Goal: Transaction & Acquisition: Purchase product/service

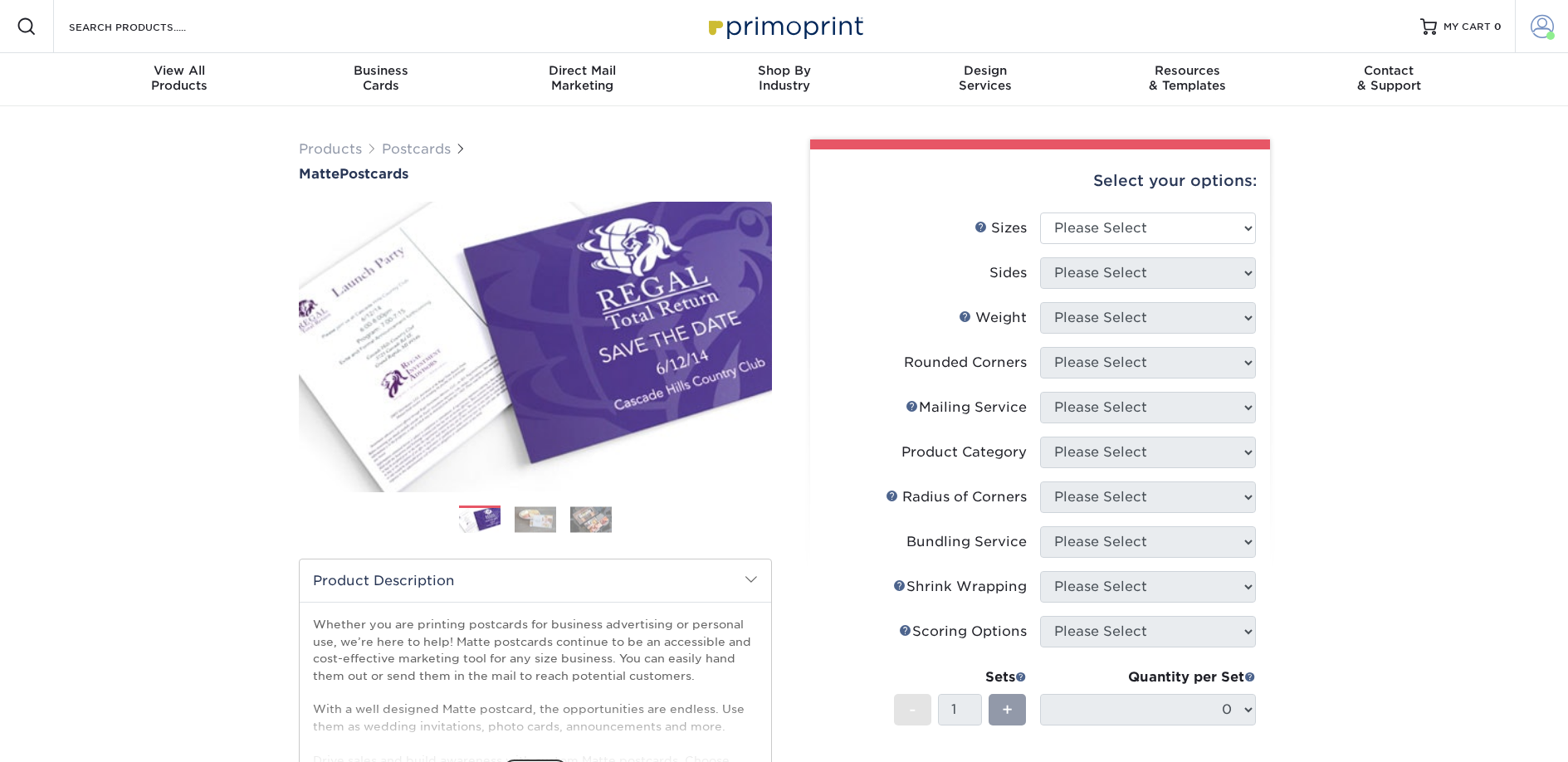
click at [1536, 18] on span at bounding box center [1542, 26] width 23 height 23
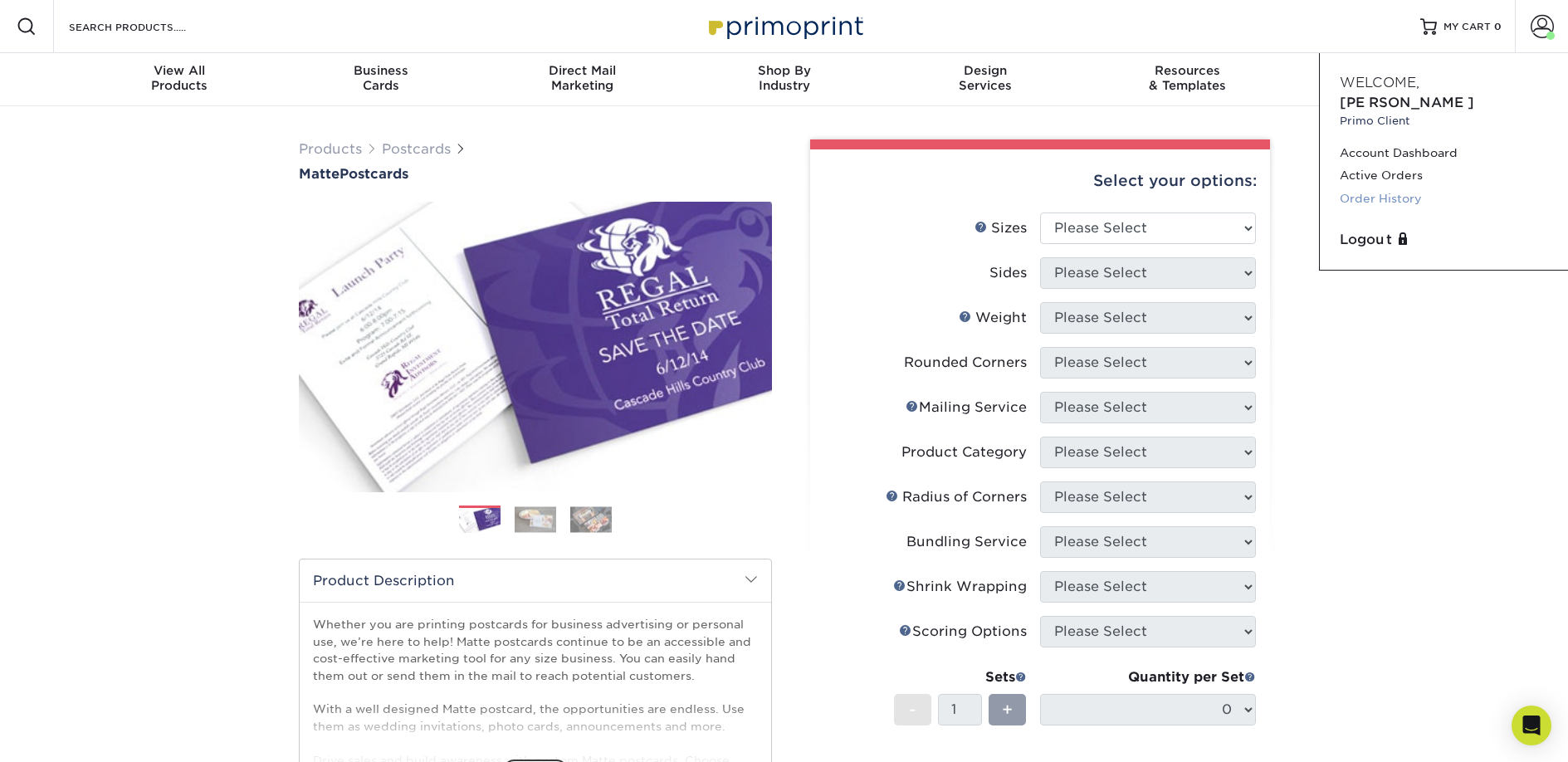
click at [1368, 188] on link "Order History" at bounding box center [1443, 198] width 208 height 22
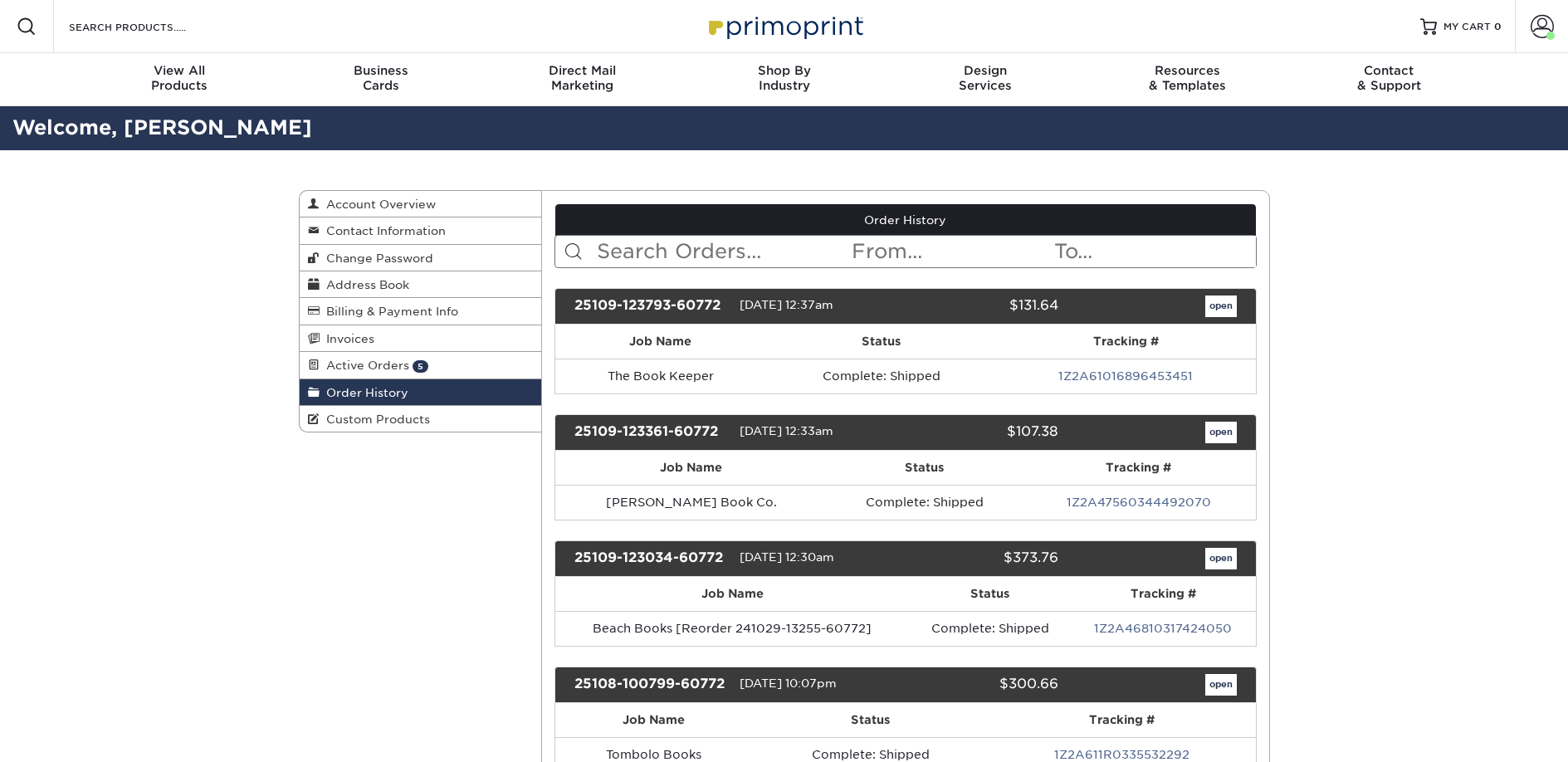
click at [697, 258] on input "text" at bounding box center [721, 252] width 255 height 32
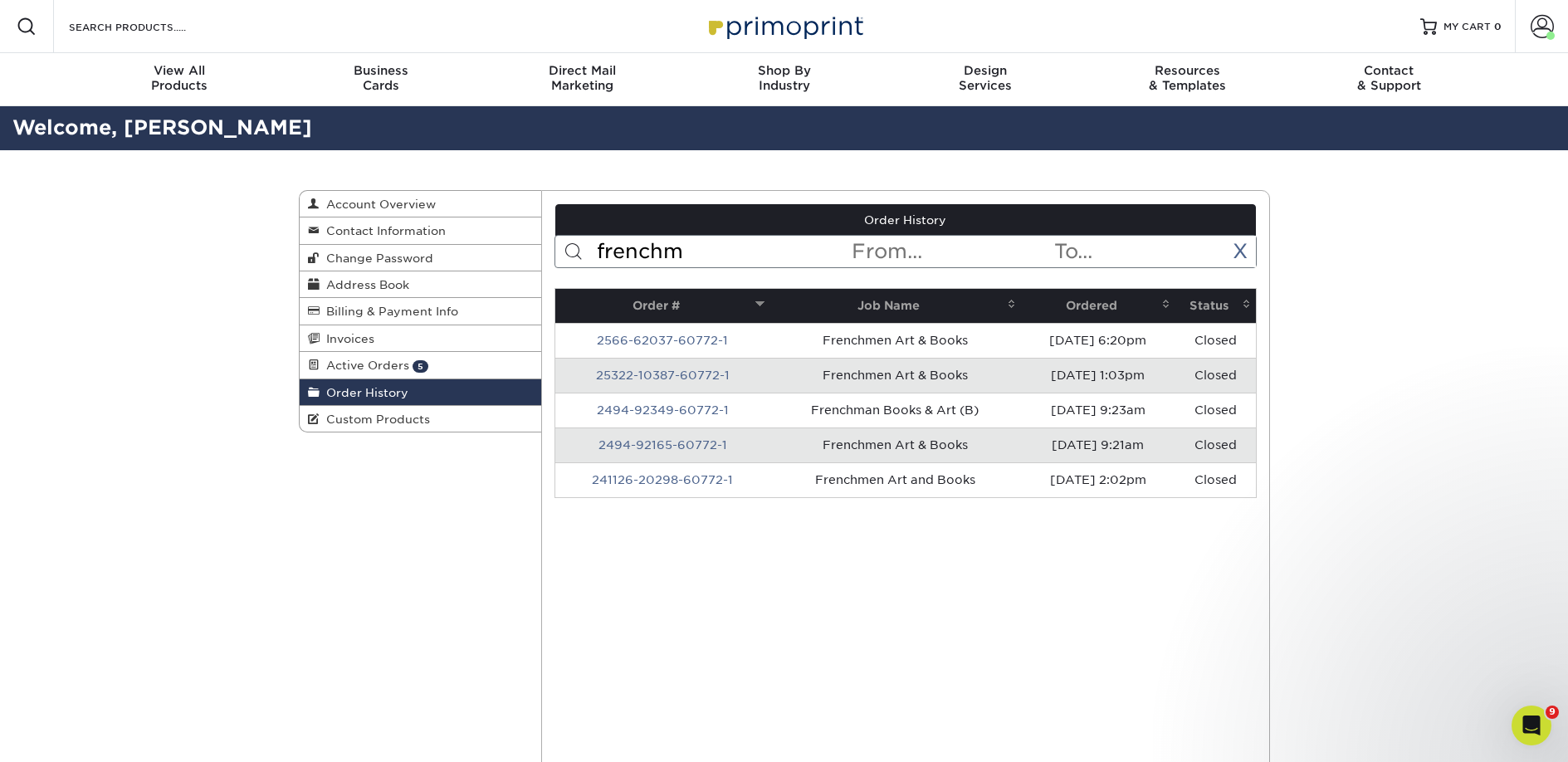
type input "frenchm"
click at [1085, 307] on th "Ordered" at bounding box center [1098, 306] width 154 height 34
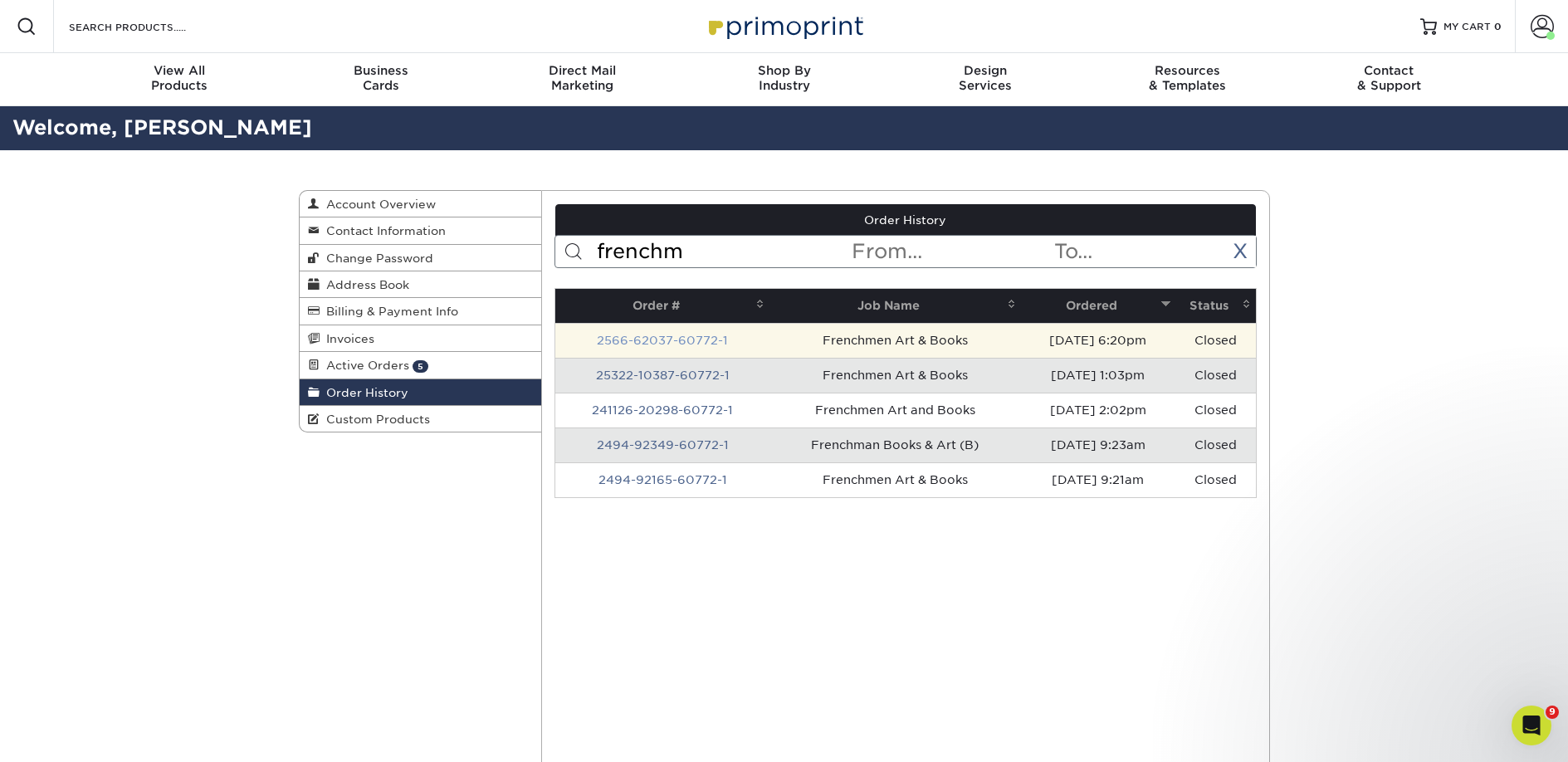
click at [692, 342] on link "2566-62037-60772-1" at bounding box center [662, 340] width 131 height 13
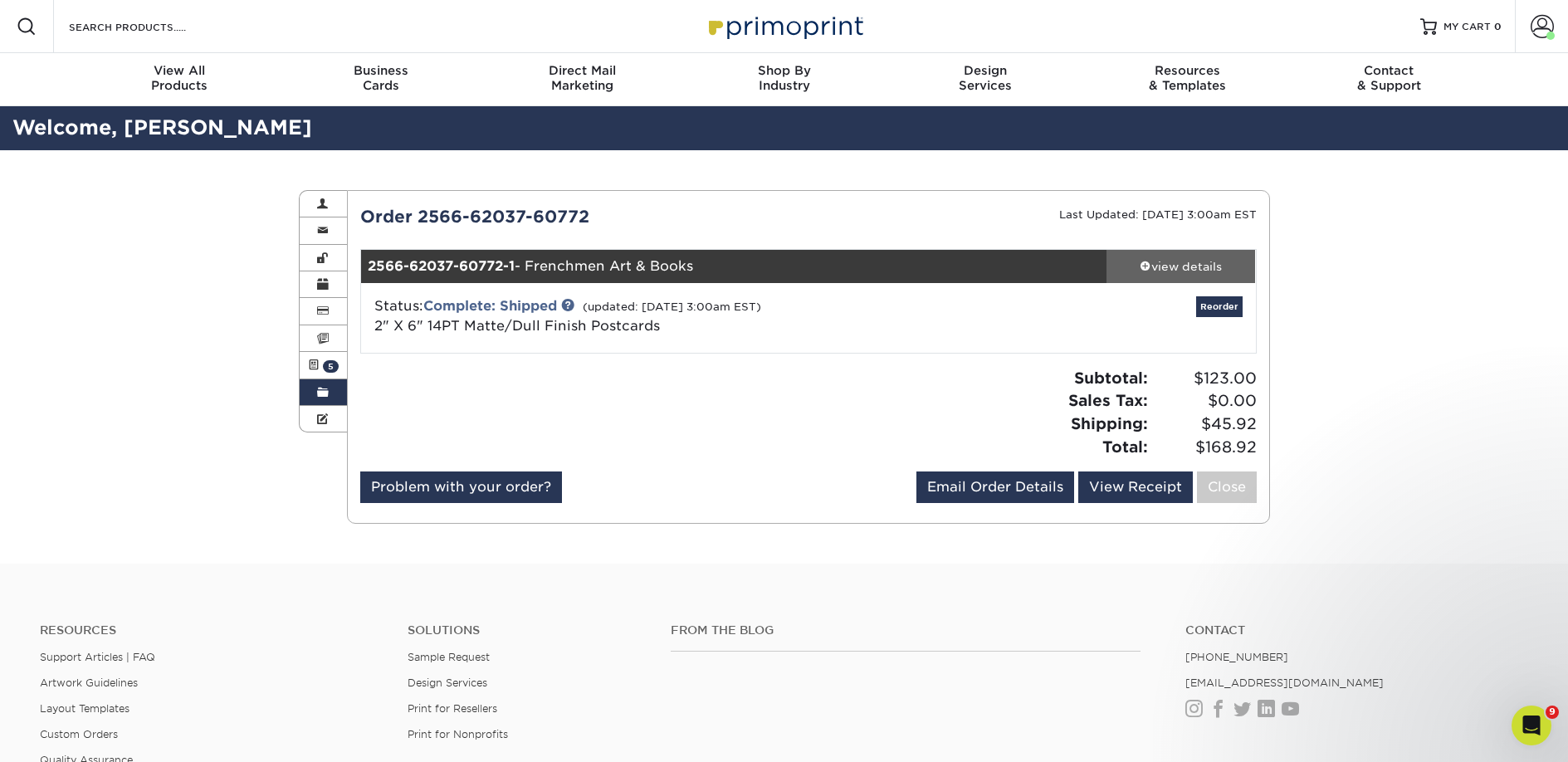
click at [1155, 267] on div "view details" at bounding box center [1181, 266] width 150 height 17
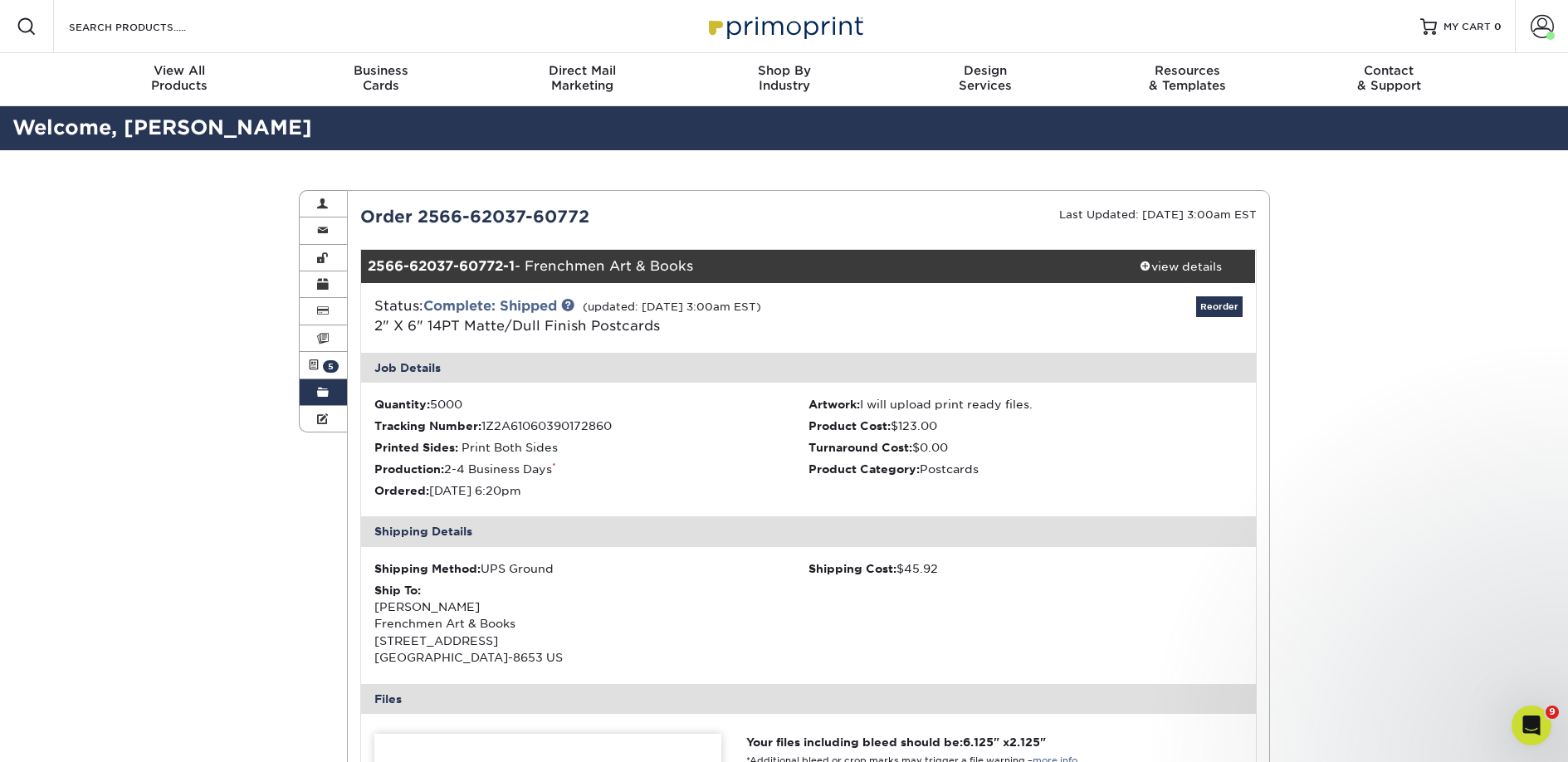
scroll to position [529, 0]
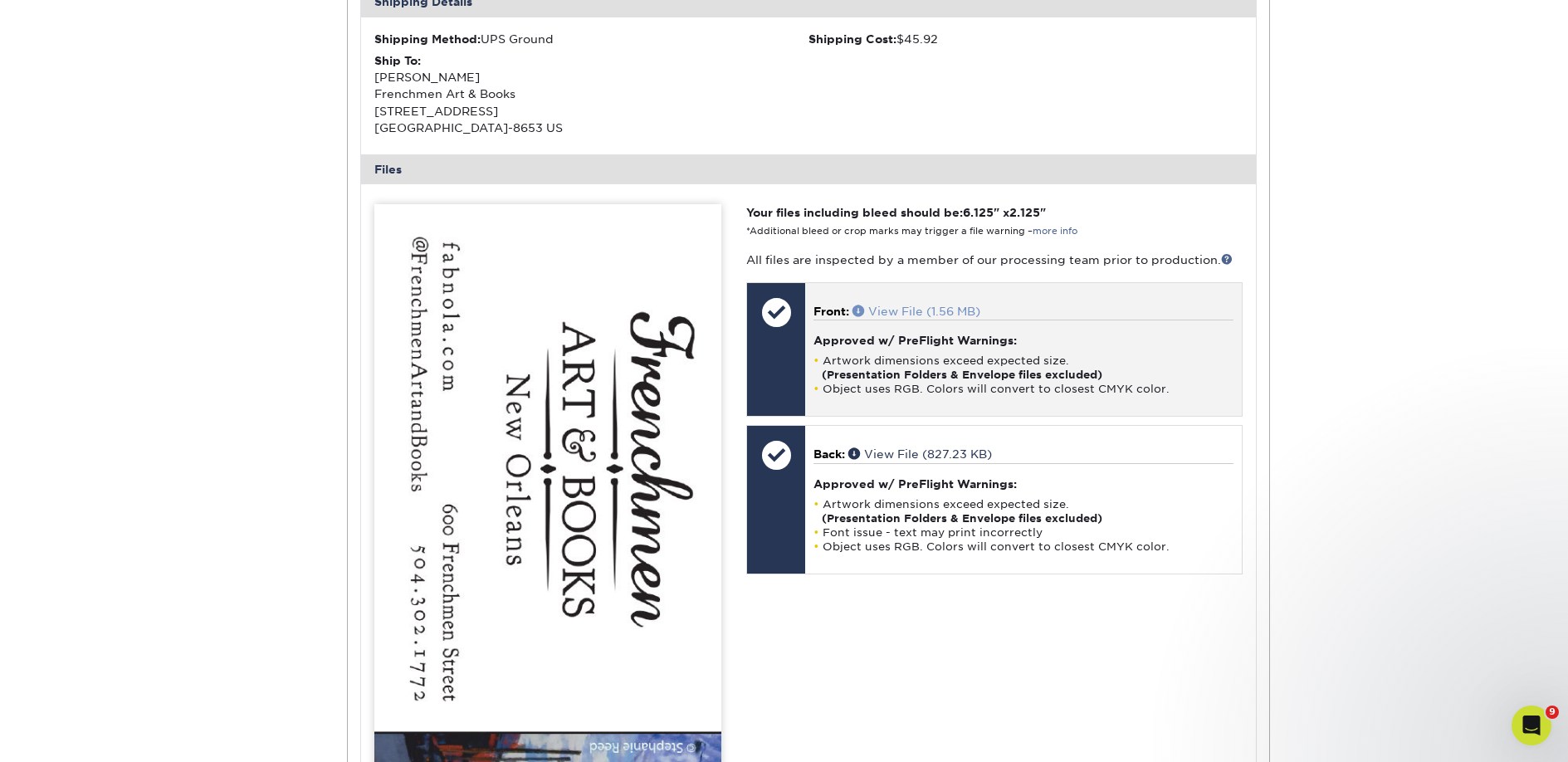
click at [904, 313] on link "View File (1.56 MB)" at bounding box center [915, 311] width 128 height 13
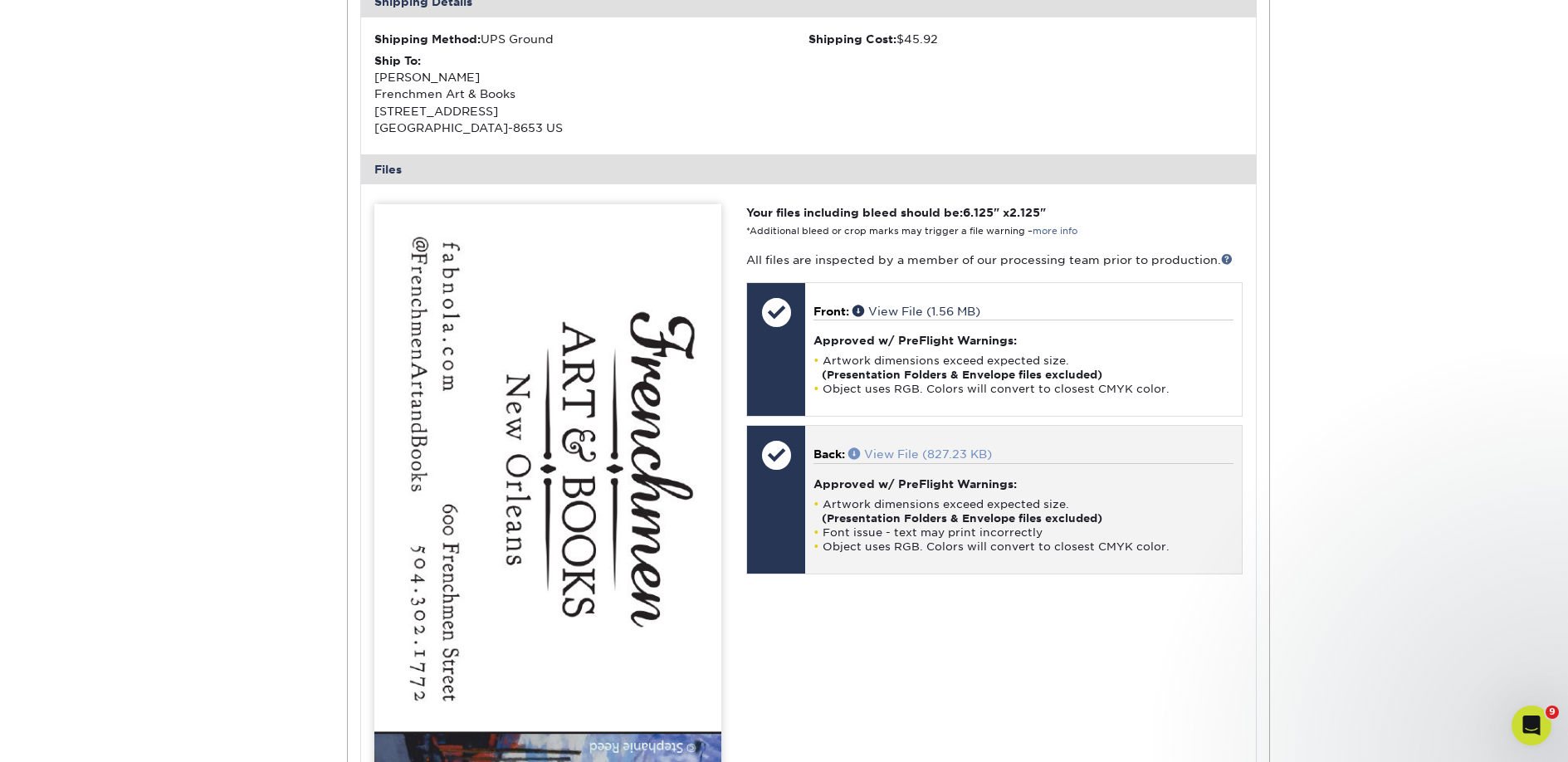
click at [908, 454] on link "View File (827.23 KB)" at bounding box center [920, 454] width 144 height 13
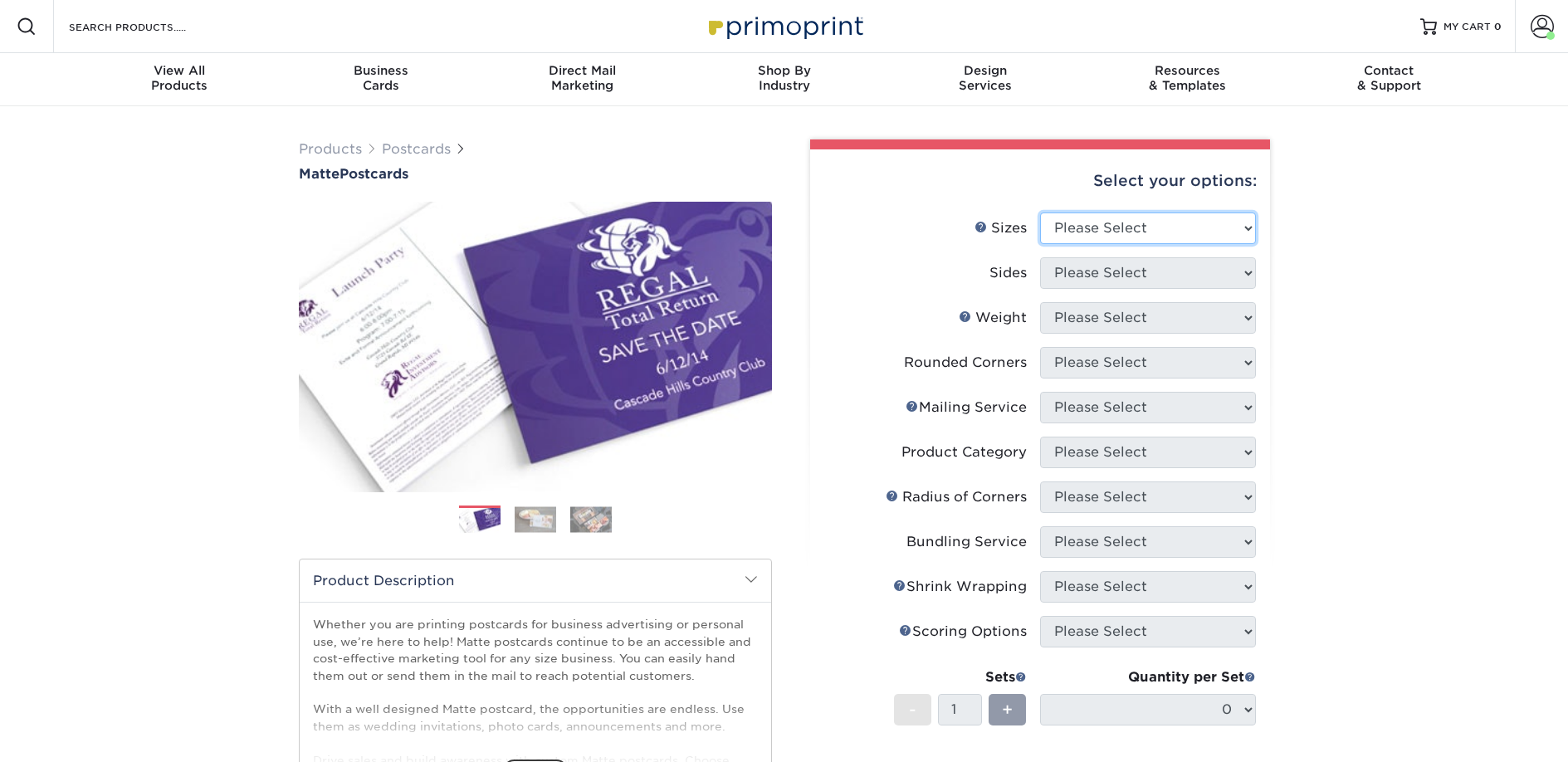
click at [1066, 230] on select "Please Select 1.5" x 7" 2" x 4" 2" x 6" 2" x 7" 2" x 8" 2.12" x 5.5" 2.125" x 5…" at bounding box center [1147, 228] width 216 height 32
select select "2.00x6.00"
click at [1039, 212] on select "Please Select 1.5" x 7" 2" x 4" 2" x 6" 2" x 7" 2" x 8" 2.12" x 5.5" 2.125" x 5…" at bounding box center [1147, 228] width 216 height 32
click at [1068, 280] on select "Please Select Print Both Sides Print Front Only" at bounding box center [1147, 273] width 216 height 32
select select "13abbda7-1d64-4f25-8bb2-c179b224825d"
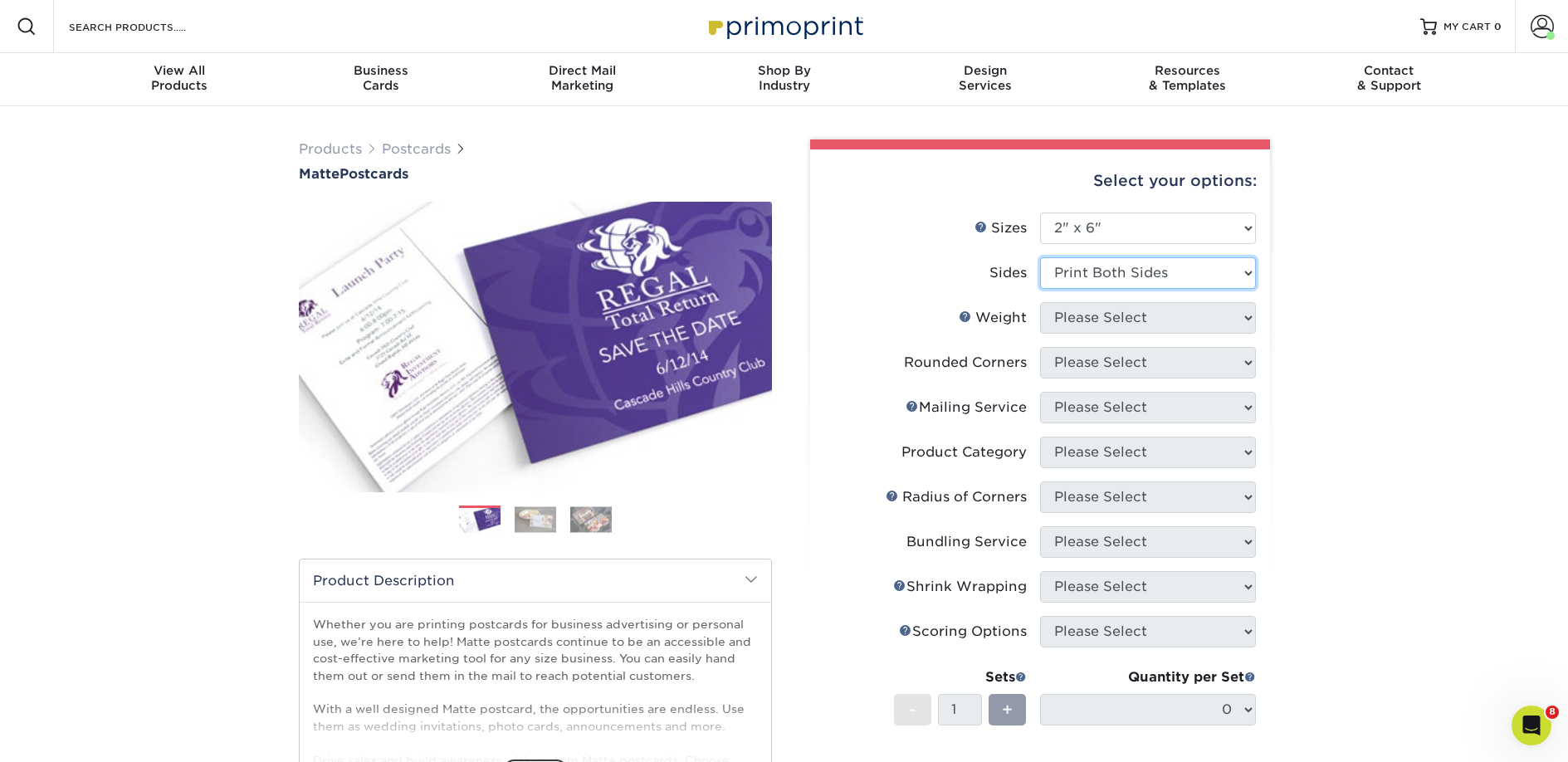
click at [1039, 257] on select "Please Select Print Both Sides Print Front Only" at bounding box center [1147, 273] width 216 height 32
click at [1060, 310] on select "Please Select 14PT 16PT" at bounding box center [1147, 318] width 216 height 32
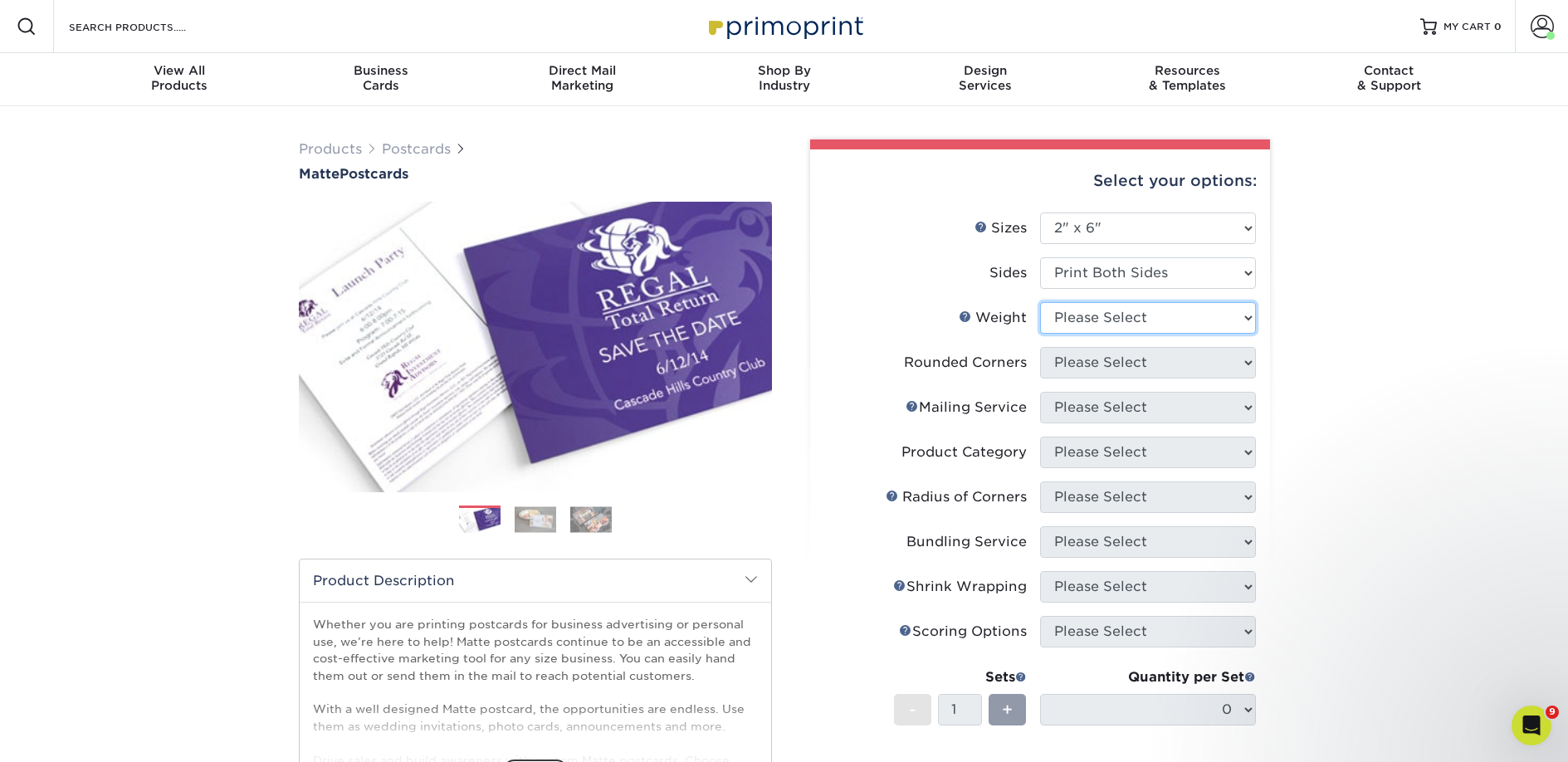
select select "14PT"
click at [1039, 302] on select "Please Select 14PT 16PT" at bounding box center [1147, 318] width 216 height 32
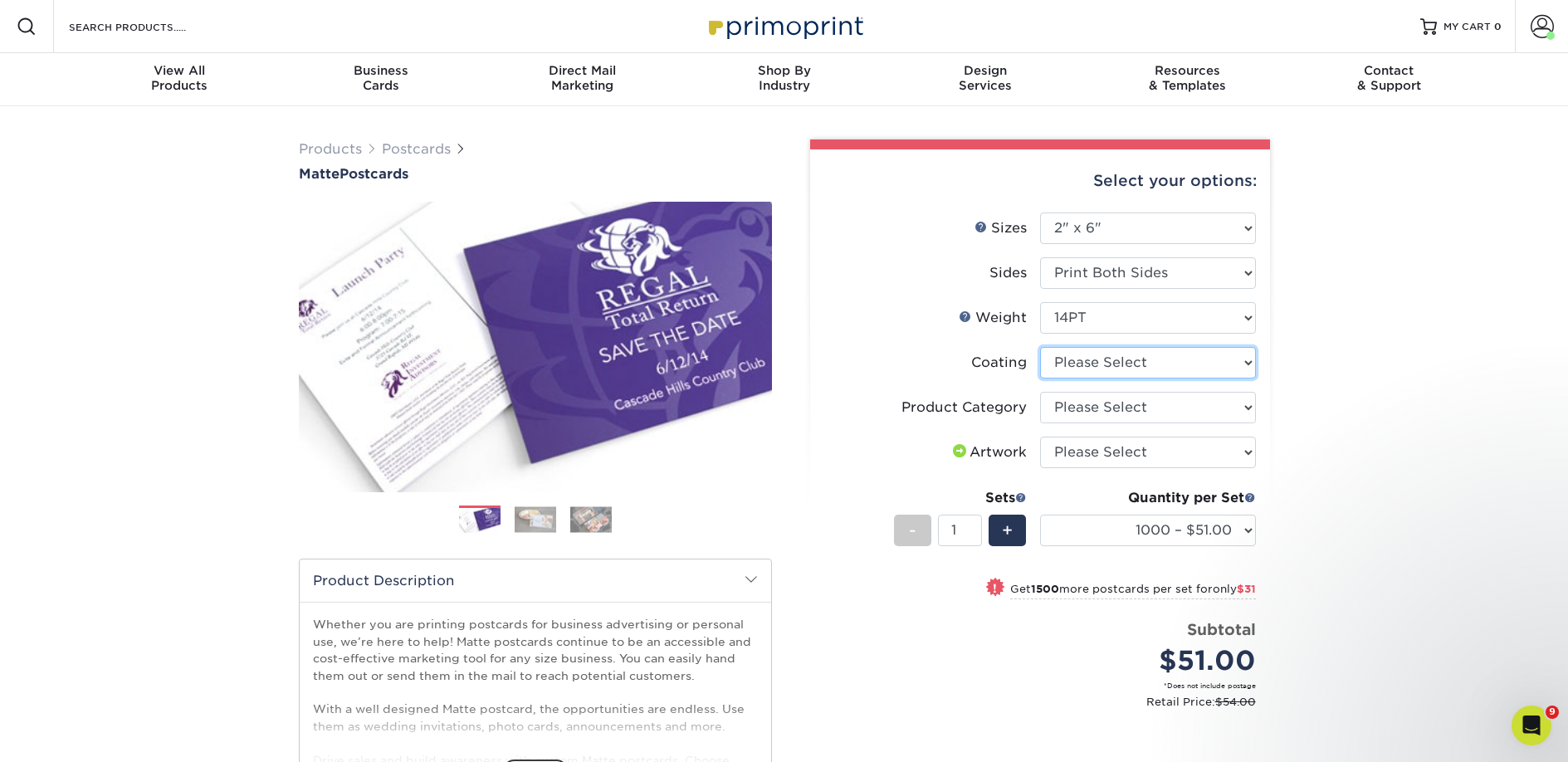
click at [1074, 361] on select at bounding box center [1147, 363] width 216 height 32
select select "121bb7b5-3b4d-429f-bd8d-bbf80e953313"
click at [1039, 347] on select at bounding box center [1147, 363] width 216 height 32
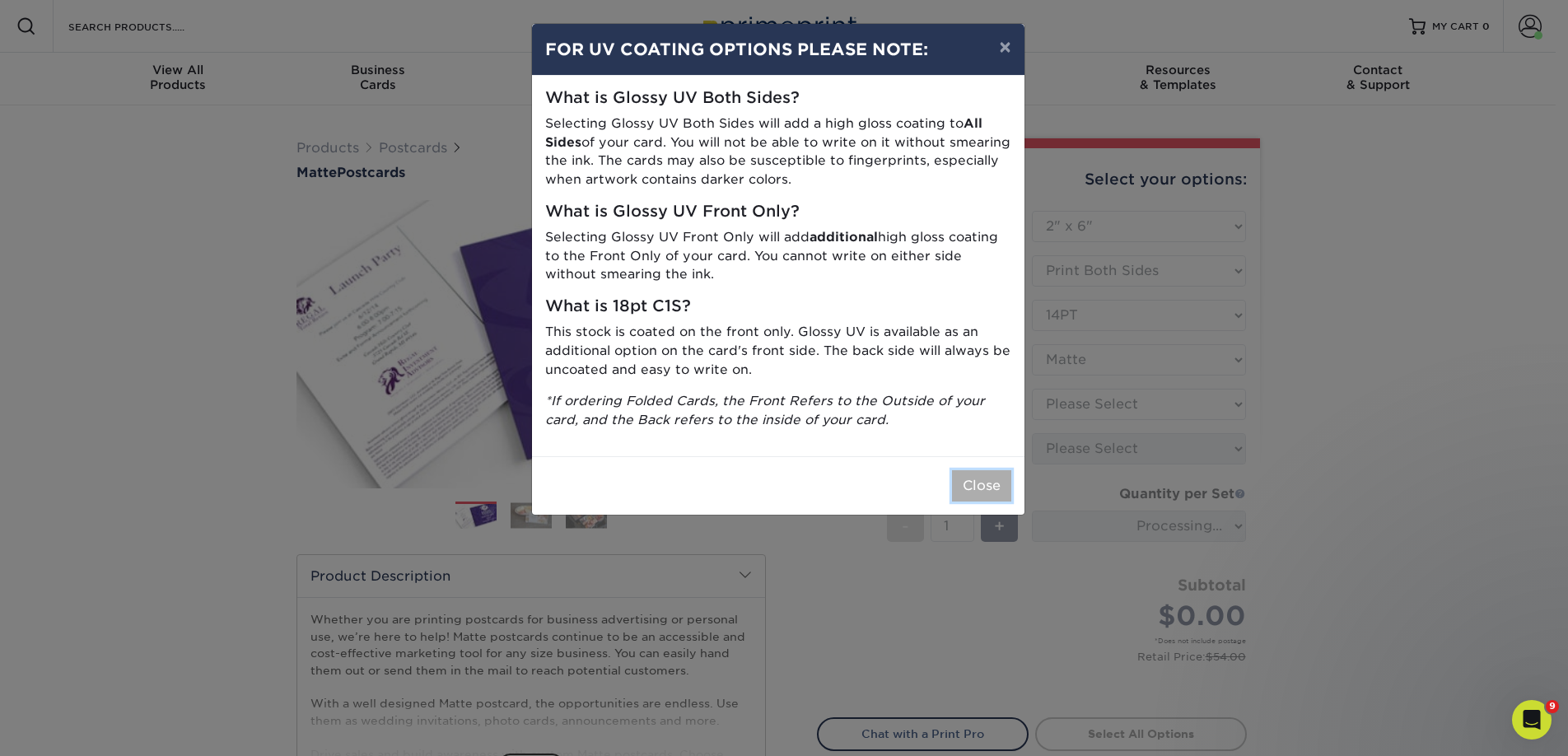
click at [996, 476] on button "Close" at bounding box center [982, 486] width 59 height 31
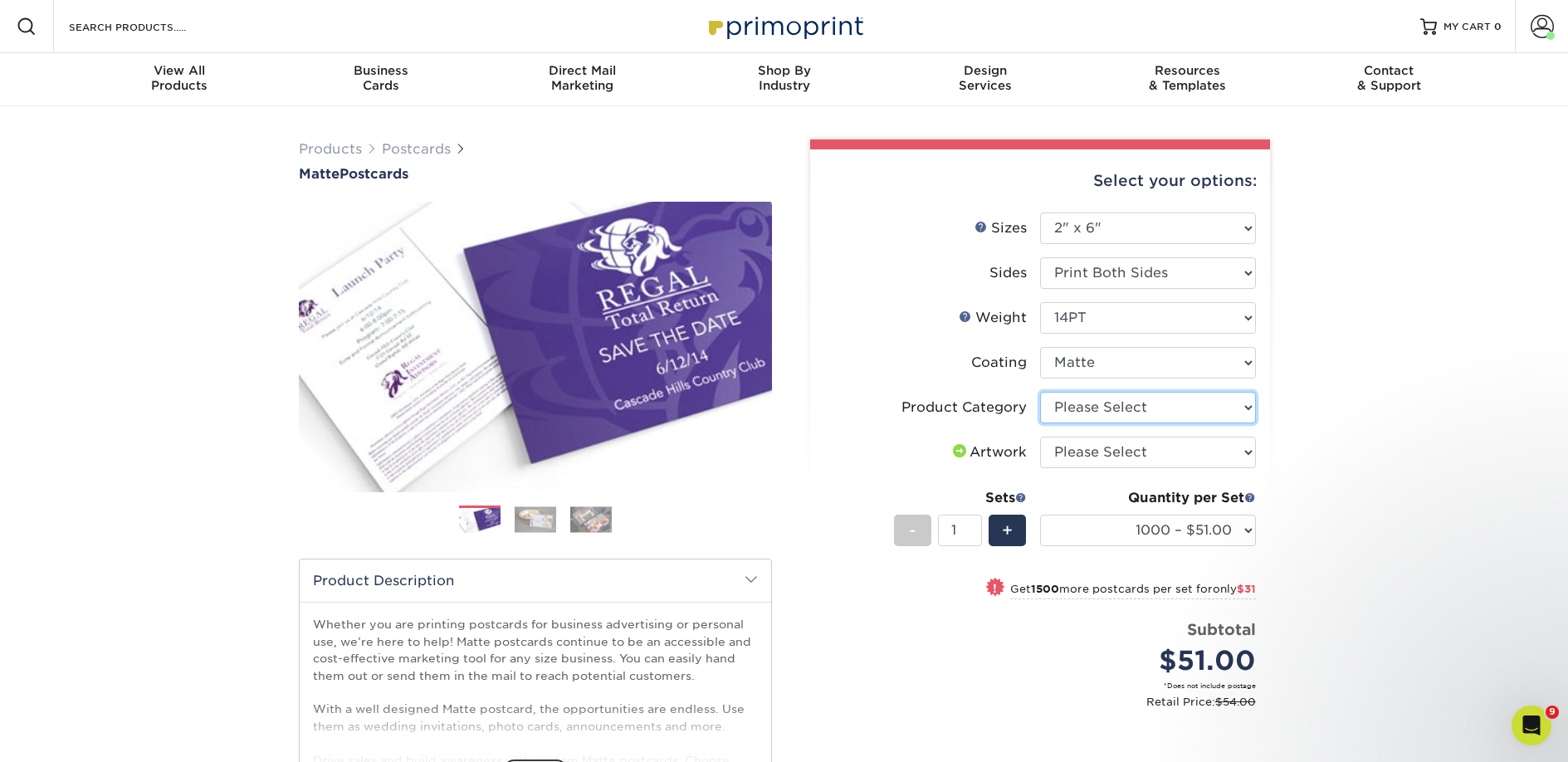
click at [1125, 406] on select "Please Select Postcards" at bounding box center [1147, 408] width 216 height 32
select select "9b7272e0-d6c8-4c3c-8e97-d3a1bcdab858"
click at [1039, 392] on select "Please Select Postcards" at bounding box center [1147, 408] width 216 height 32
click at [1119, 452] on select "Please Select I will upload files I need a design - $150" at bounding box center [1147, 453] width 216 height 32
select select "upload"
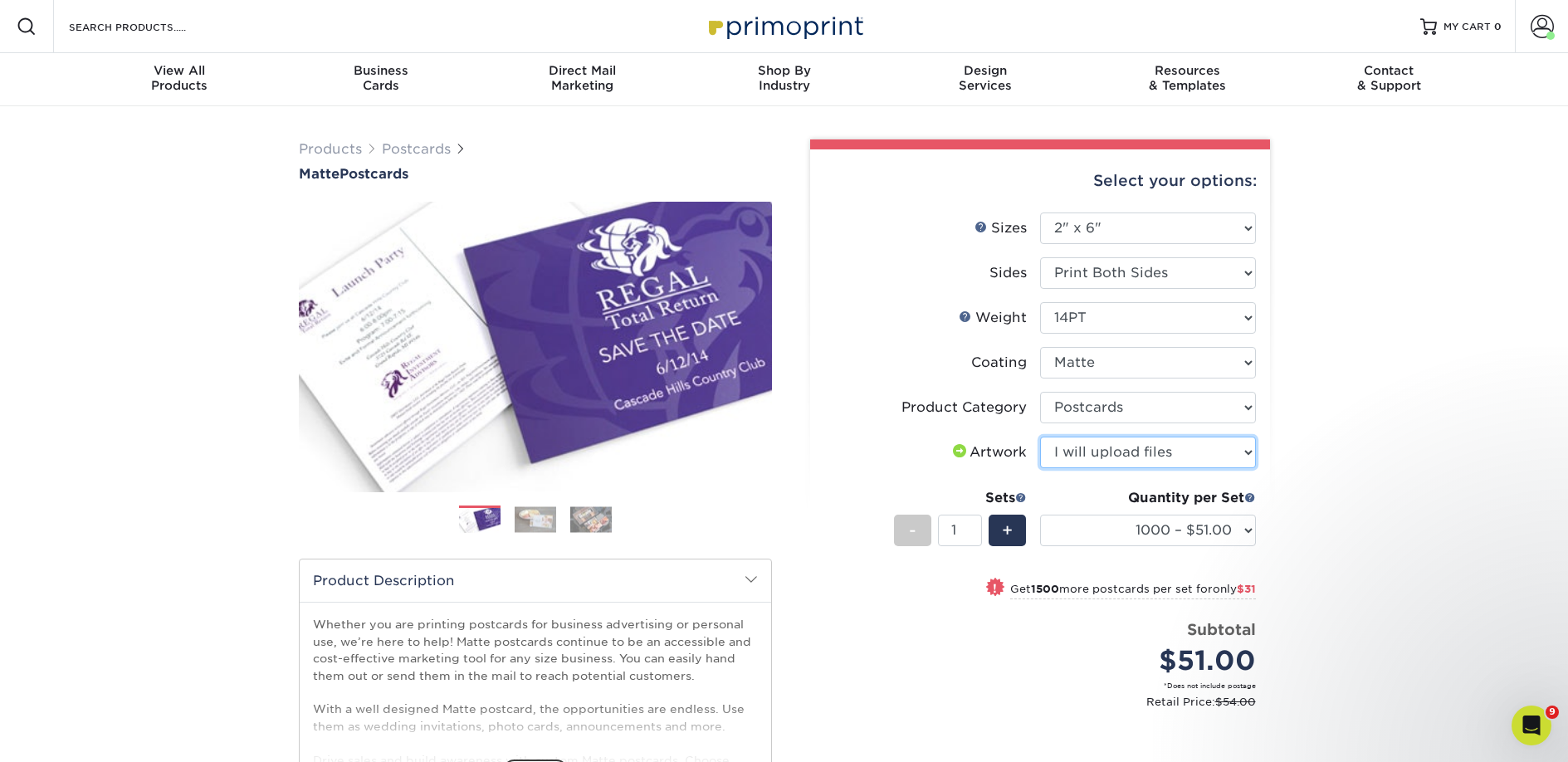
click at [1039, 437] on select "Please Select I will upload files I need a design - $150" at bounding box center [1147, 453] width 216 height 32
click at [1078, 524] on select "1000 – $51.00 2500 – $82.00 5000 – $123.00 10000 – $234.00 15000 – $344.00 2000…" at bounding box center [1147, 530] width 216 height 32
select select "2500 – $82.00"
click at [1039, 514] on select "1000 – $51.00 2500 – $82.00 5000 – $123.00 10000 – $234.00 15000 – $344.00 2000…" at bounding box center [1147, 530] width 216 height 32
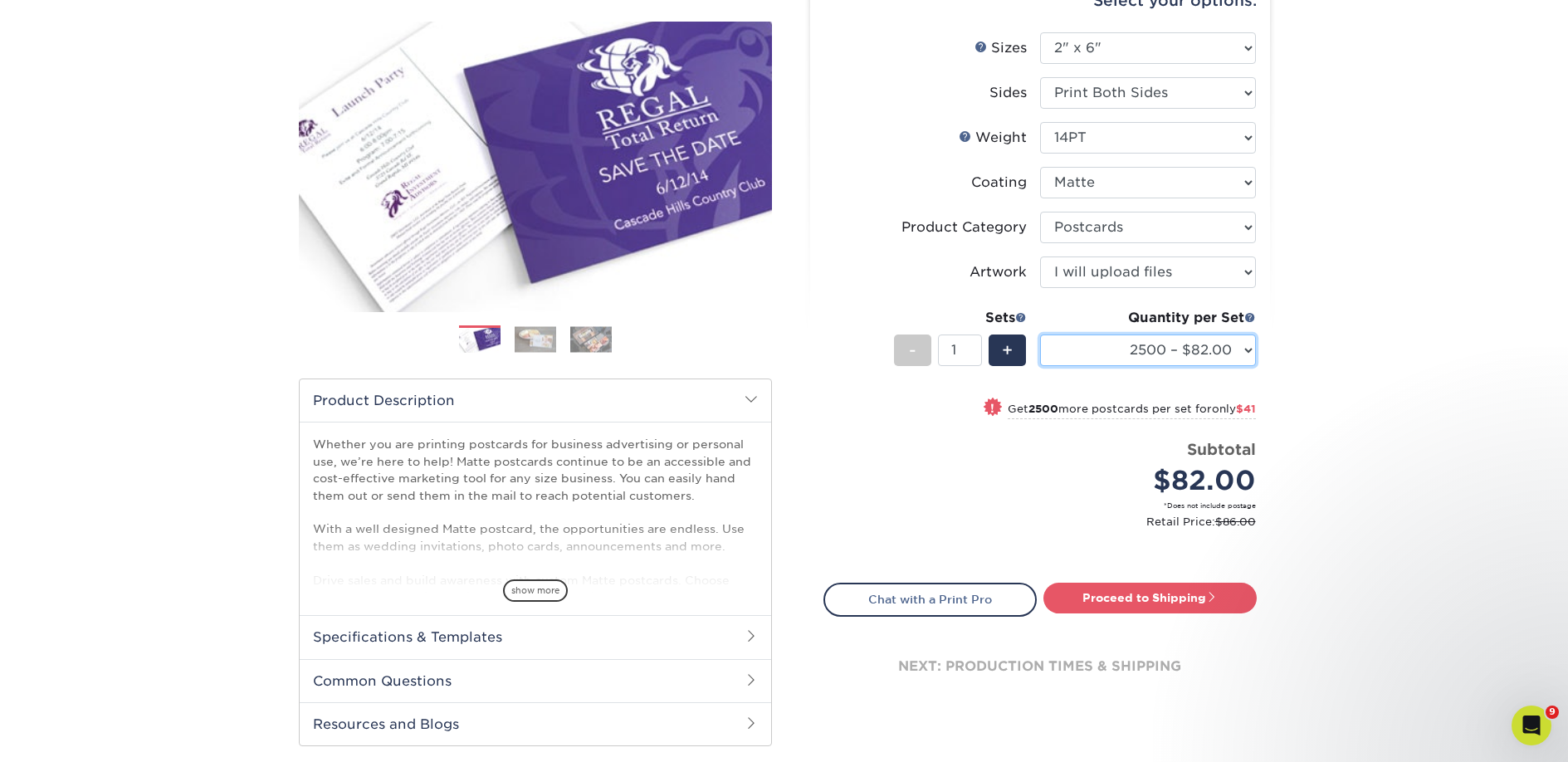
scroll to position [529, 0]
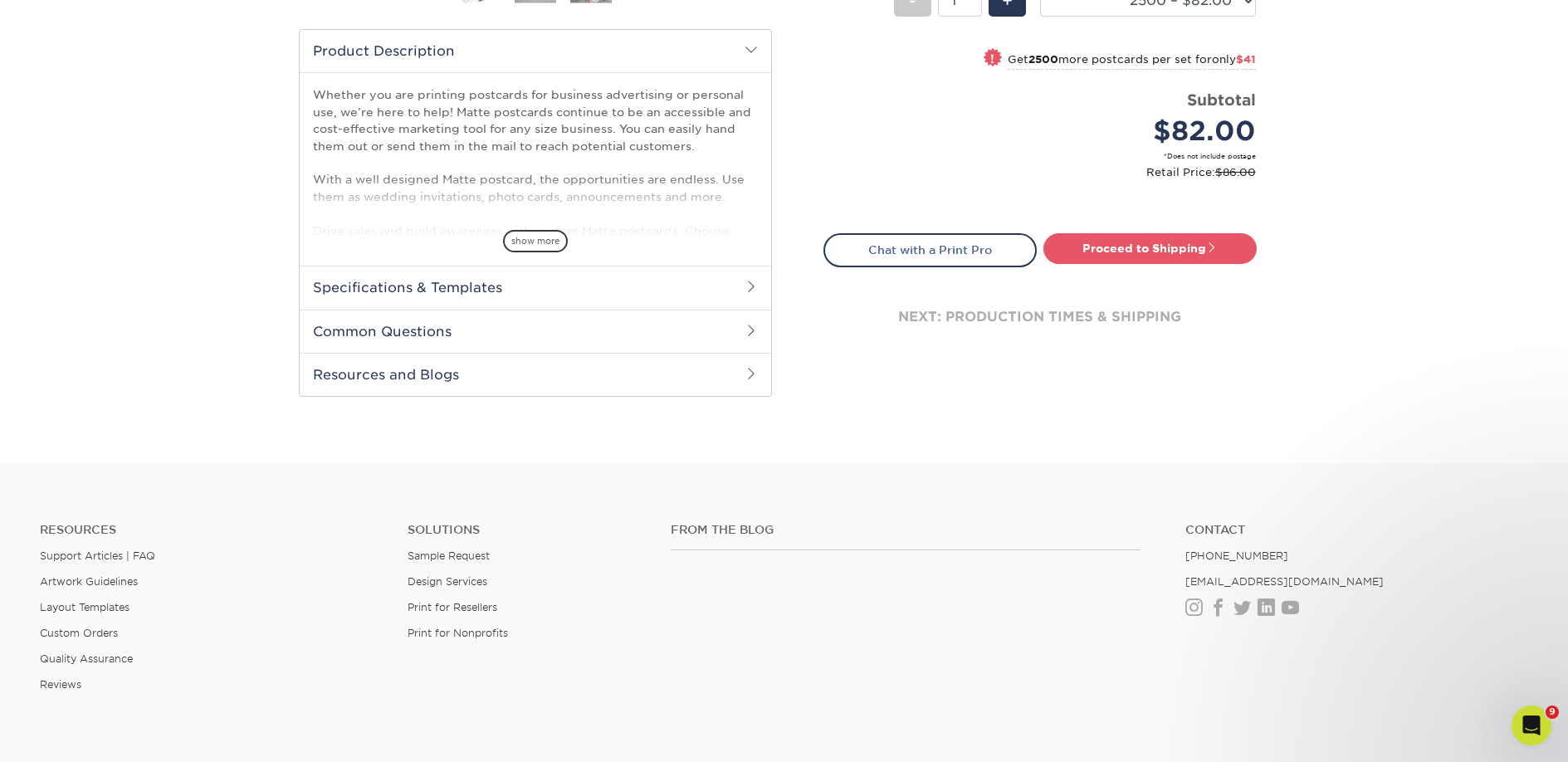
click at [1147, 225] on div "Select your options: Sizes Help Sizes Please Select 1.5" x 7" 2" x 4" 2" x 6" 2…" at bounding box center [1039, 0] width 460 height 760
click at [1140, 254] on link "Proceed to Shipping" at bounding box center [1150, 248] width 213 height 30
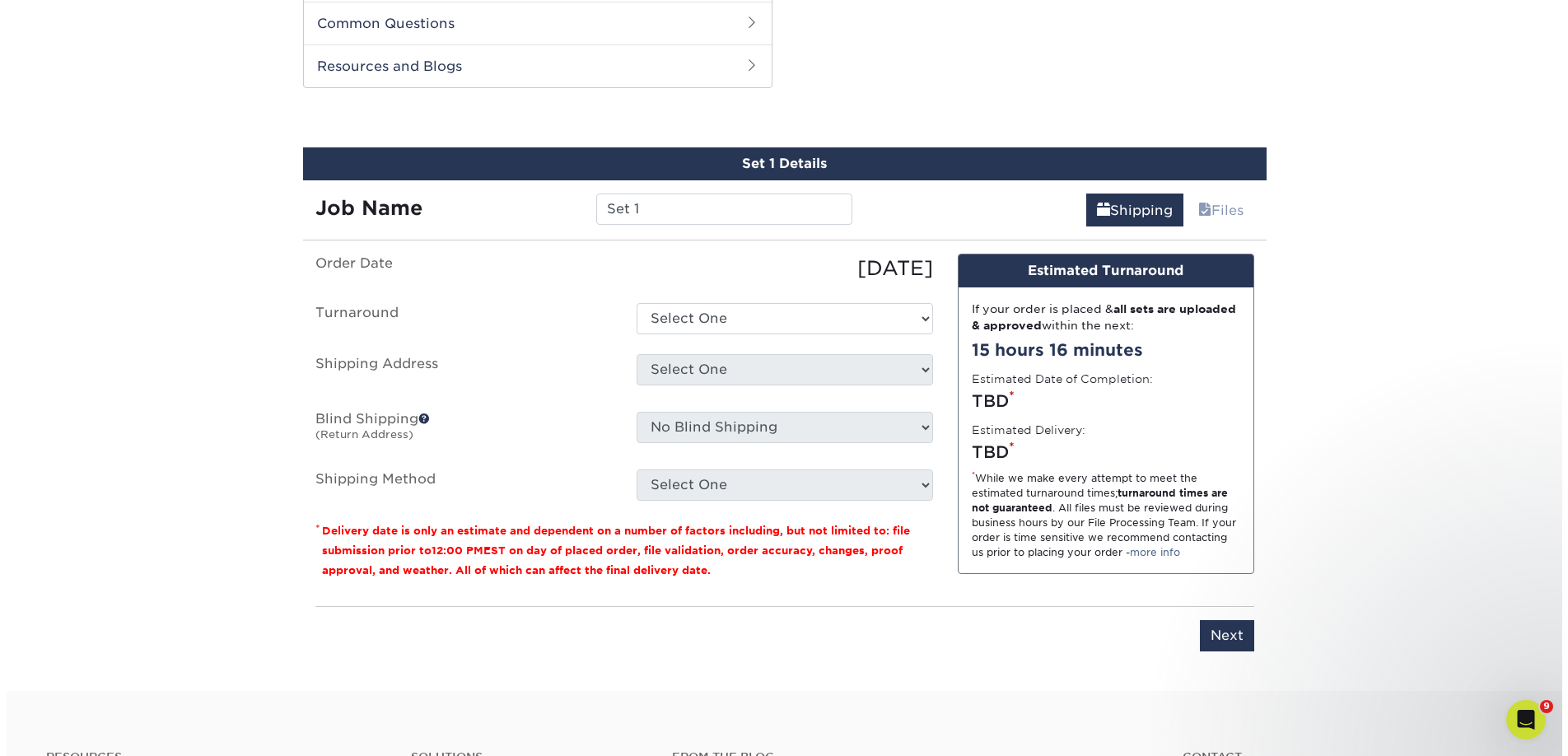
scroll to position [838, 0]
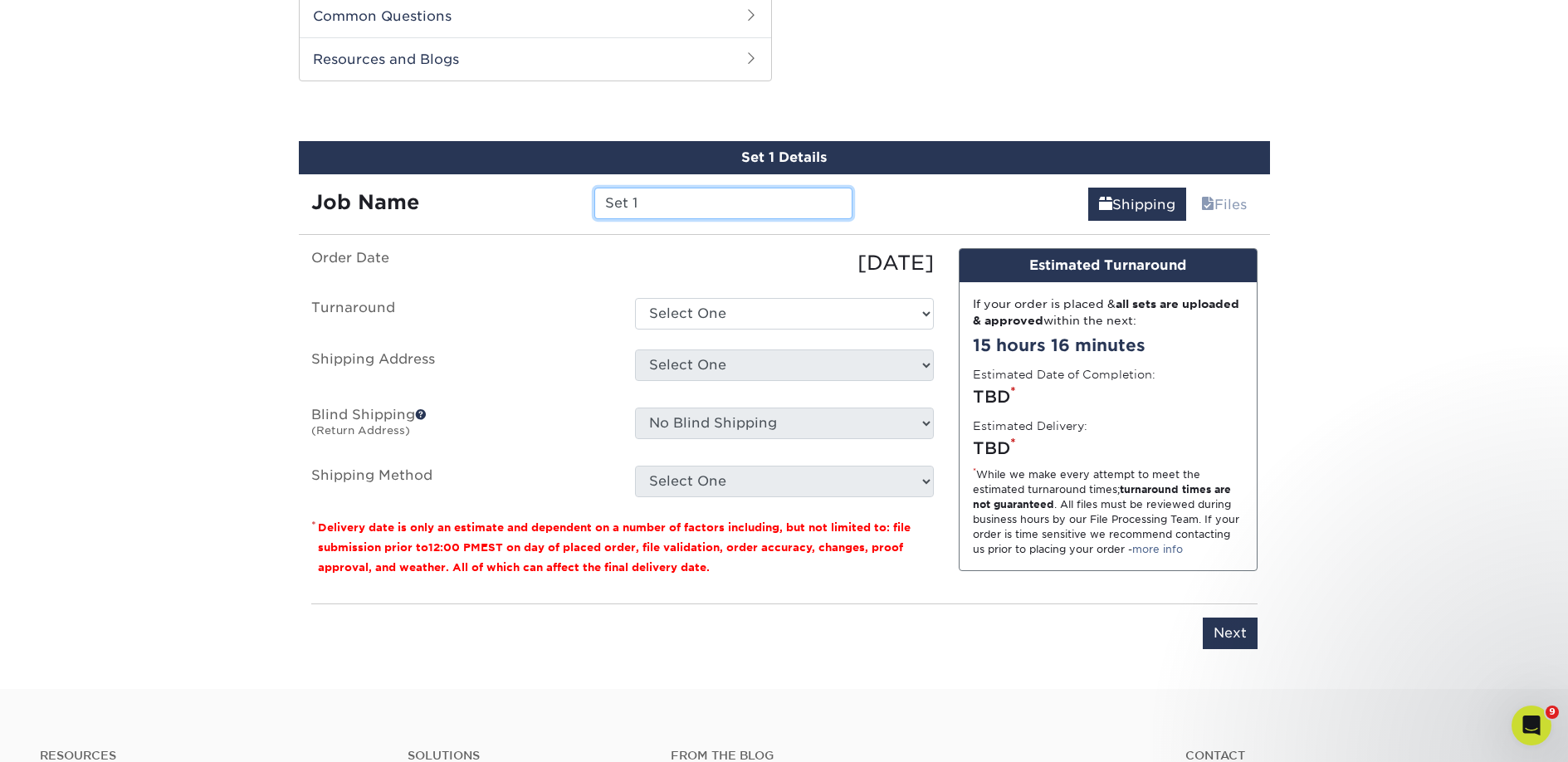
click at [729, 202] on input "Set 1" at bounding box center [723, 203] width 258 height 32
paste input "Multiversity"
type input "Multiversity"
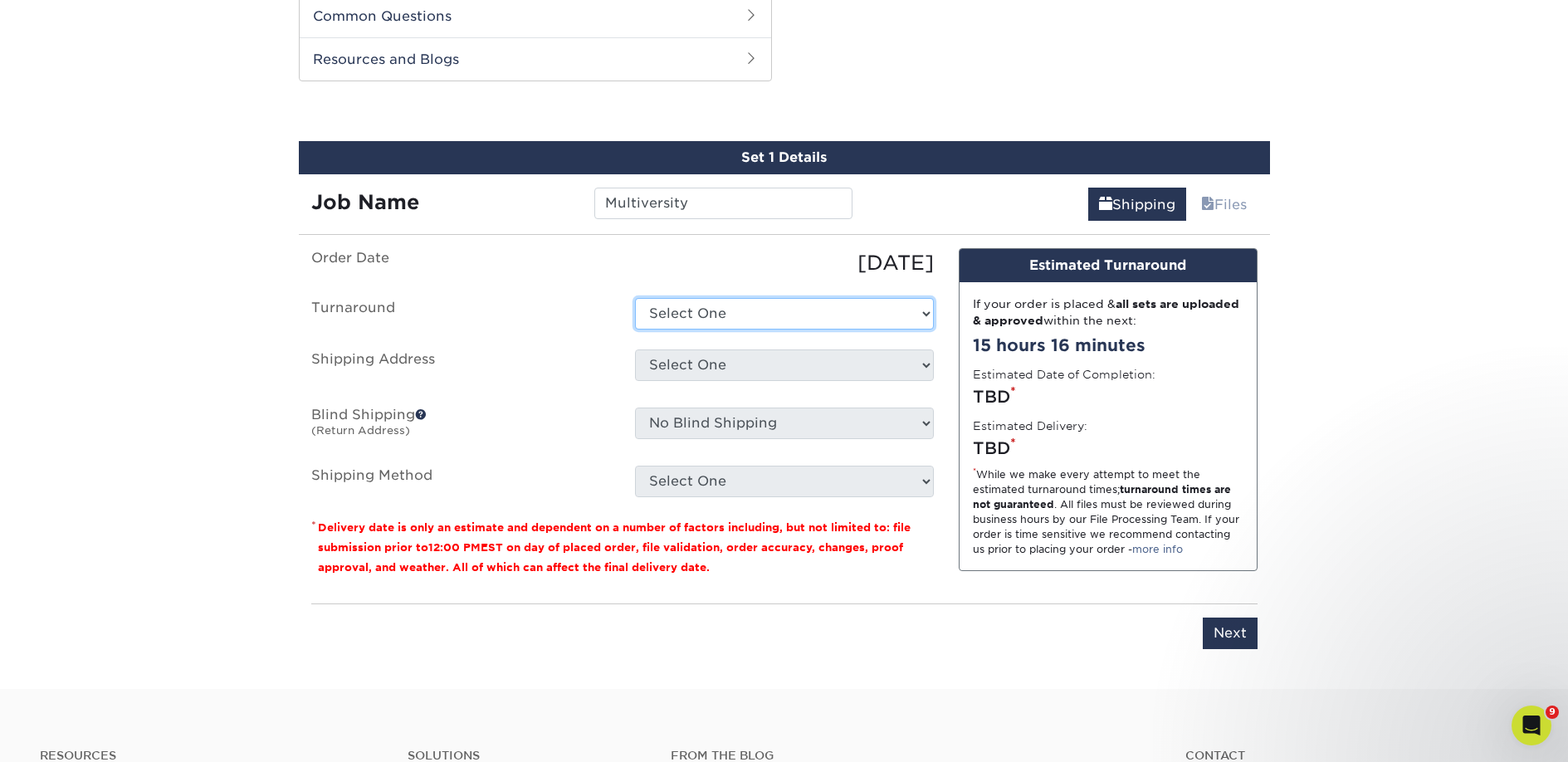
click at [711, 310] on select "Select One 2-4 Business Days 2 Day Next Business Day" at bounding box center [784, 314] width 299 height 32
select select "23bed37c-fa74-46a4-afc9-d3c3160655ce"
click at [635, 298] on select "Select One 2-4 Business Days 2 Day Next Business Day" at bounding box center [784, 314] width 299 height 32
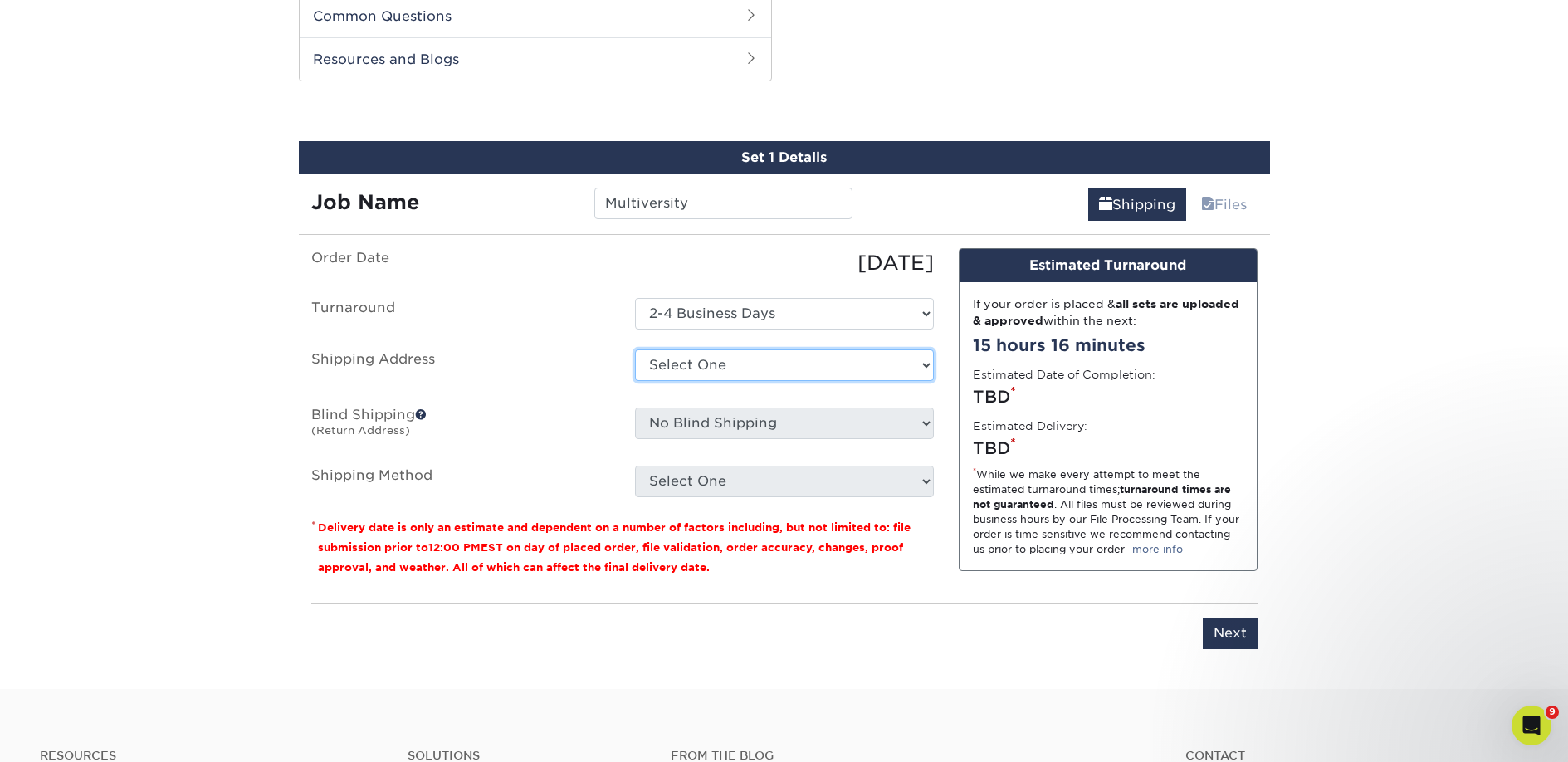
click at [714, 367] on select "Select One 2nd Floor Convention Center A Better Today Books & Boutique A Good B…" at bounding box center [784, 366] width 299 height 32
select select "newaddress"
click at [635, 350] on select "Select One 2nd Floor Convention Center A Better Today Books & Boutique A Good B…" at bounding box center [784, 366] width 299 height 32
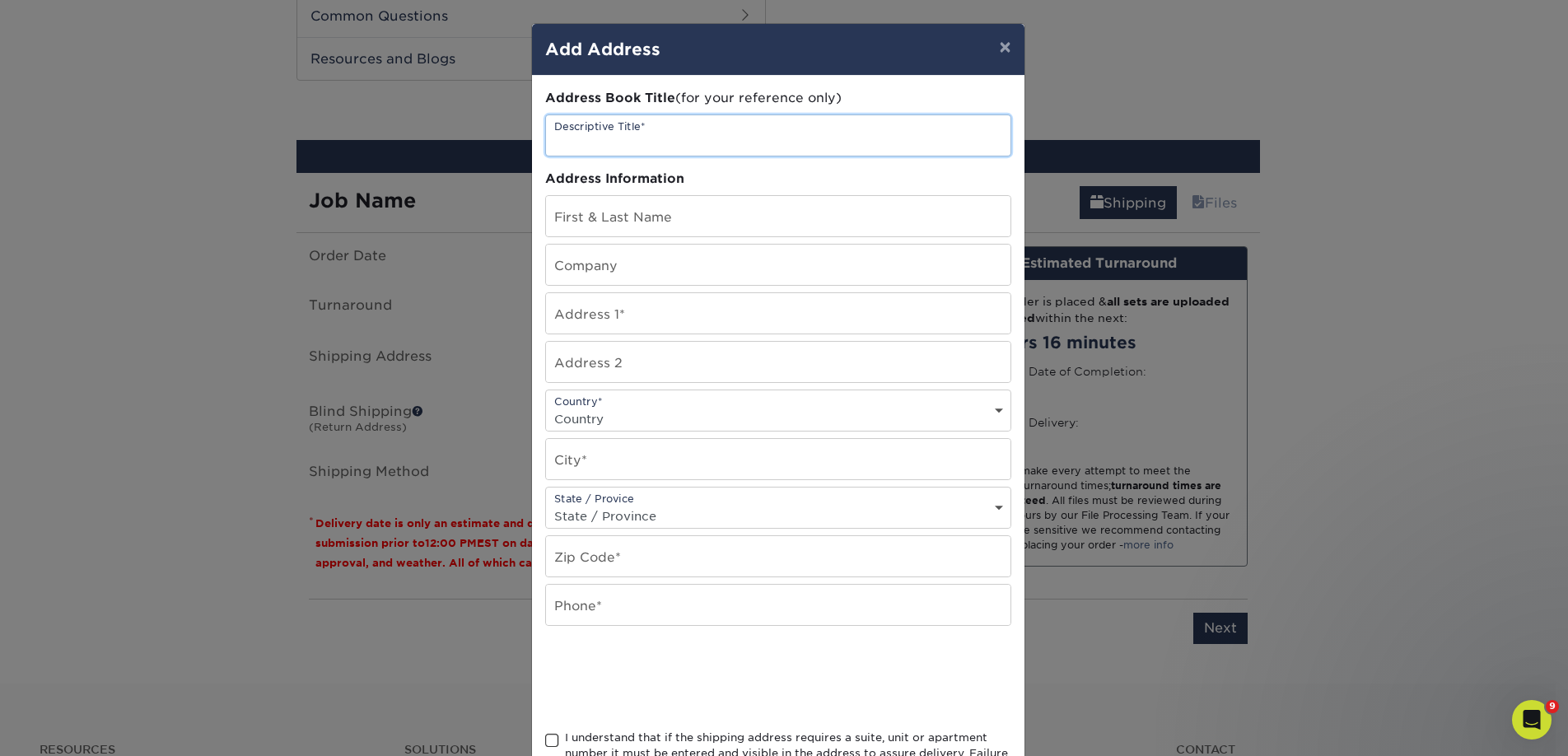
click at [610, 135] on input "text" at bounding box center [778, 135] width 464 height 40
paste input "Multiversity"
type input "Multiversity"
click at [576, 277] on input "text" at bounding box center [778, 265] width 464 height 40
paste input "Multiversity"
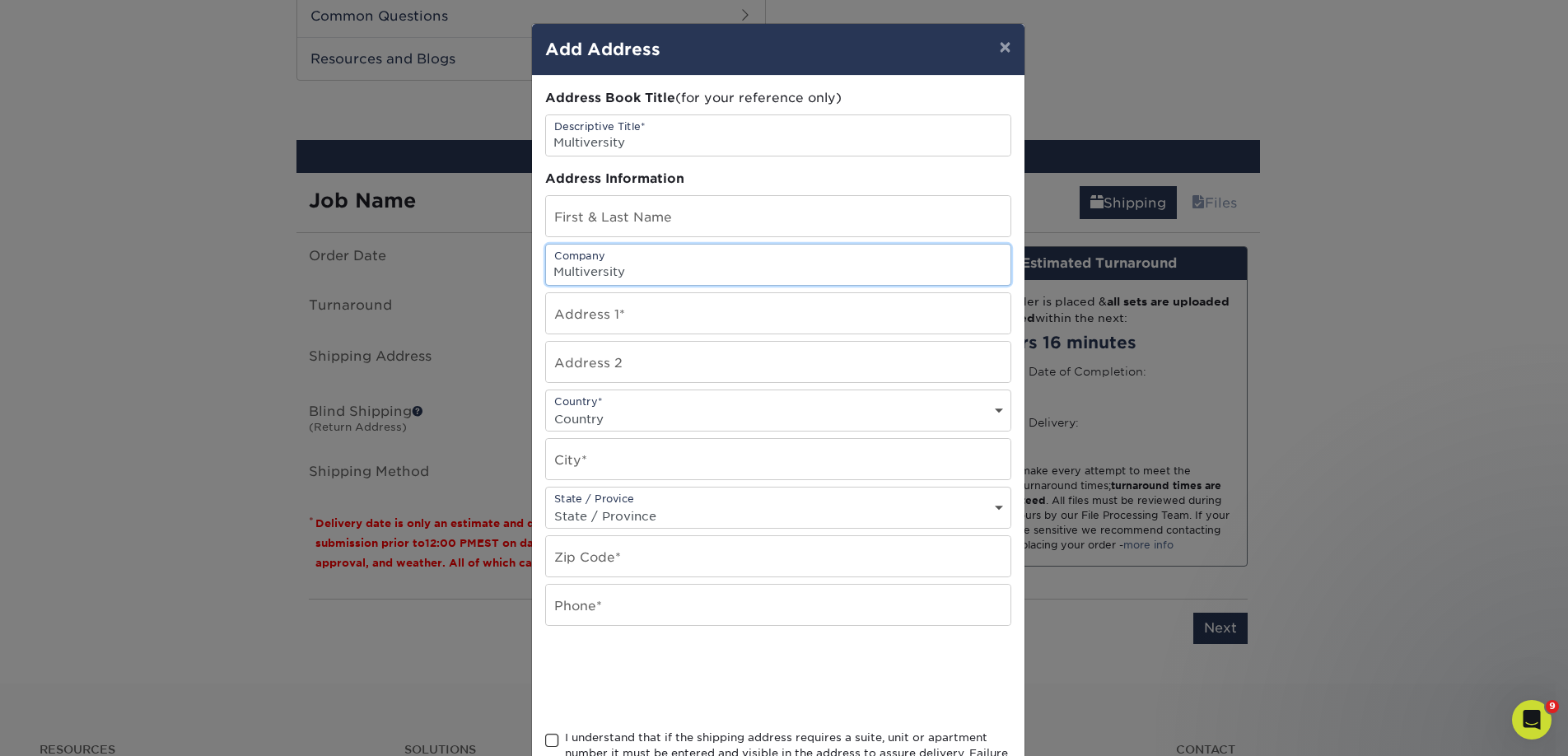
type input "Multiversity"
click at [615, 219] on input "text" at bounding box center [778, 216] width 464 height 40
paste input "Daniel M Clark"
type input "Daniel M Clark"
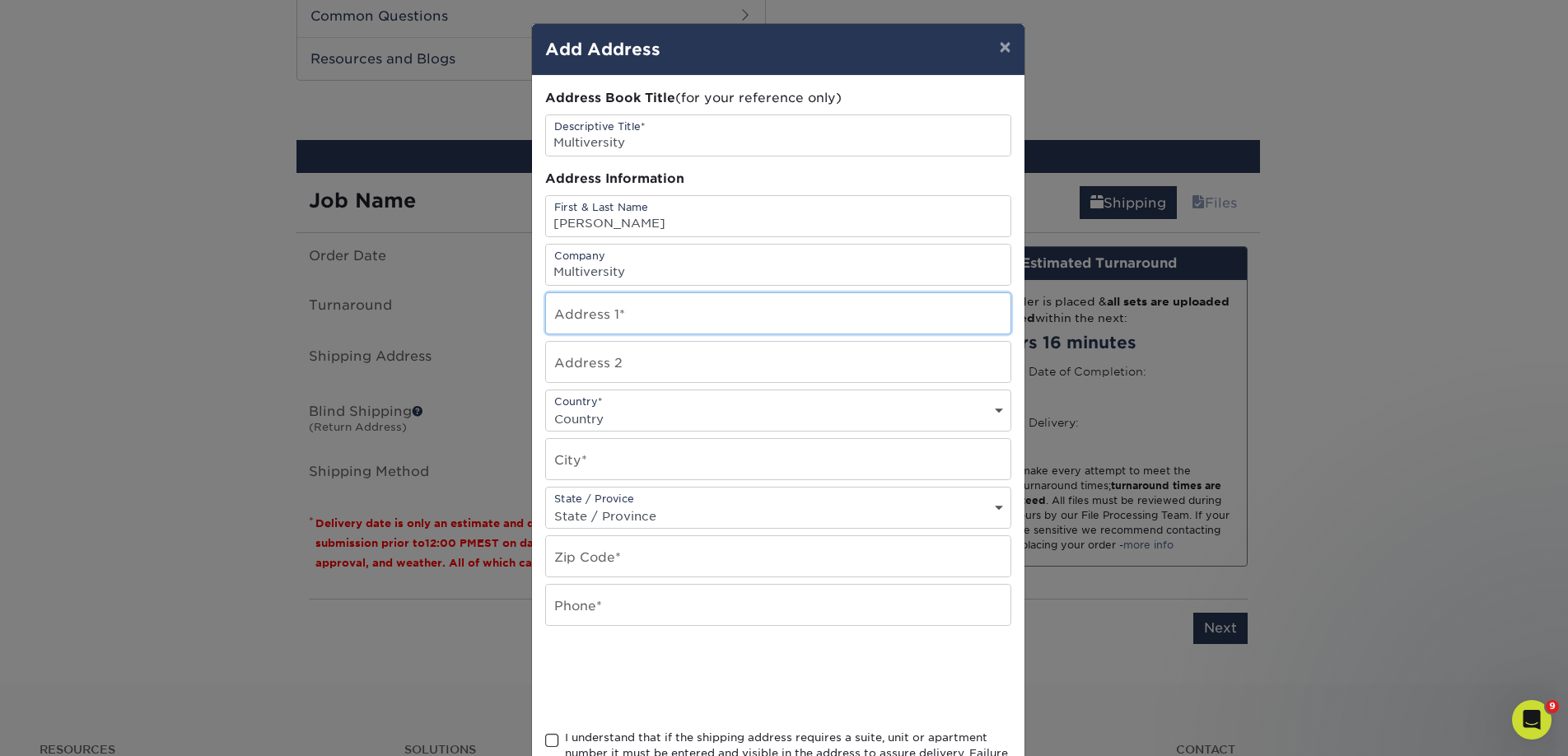
click at [647, 319] on input "text" at bounding box center [778, 313] width 464 height 40
paste input "1358 Shrub Oak Dr."
type input "1358 Shrub Oak Dr"
click at [598, 450] on input "text" at bounding box center [778, 459] width 464 height 40
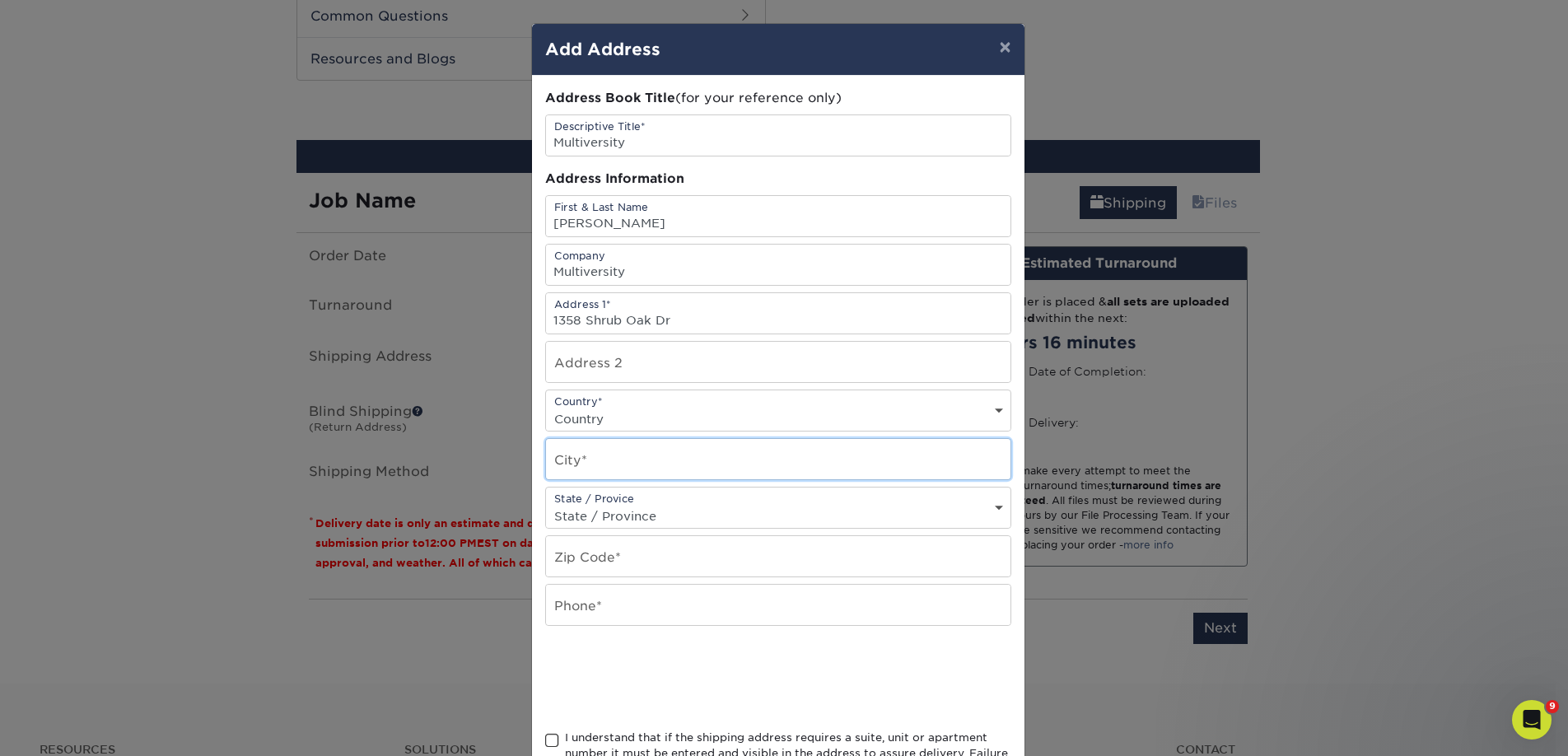
click at [598, 450] on input "text" at bounding box center [778, 459] width 464 height 40
paste input "League City"
type input "League City"
click at [594, 387] on div "Address Book Title (for your reference only) Descriptive Title* Multiversity Ad…" at bounding box center [778, 444] width 466 height 711
click at [596, 399] on div "Country* Country United States Canada ----------------------------- Afghanistan…" at bounding box center [778, 411] width 466 height 42
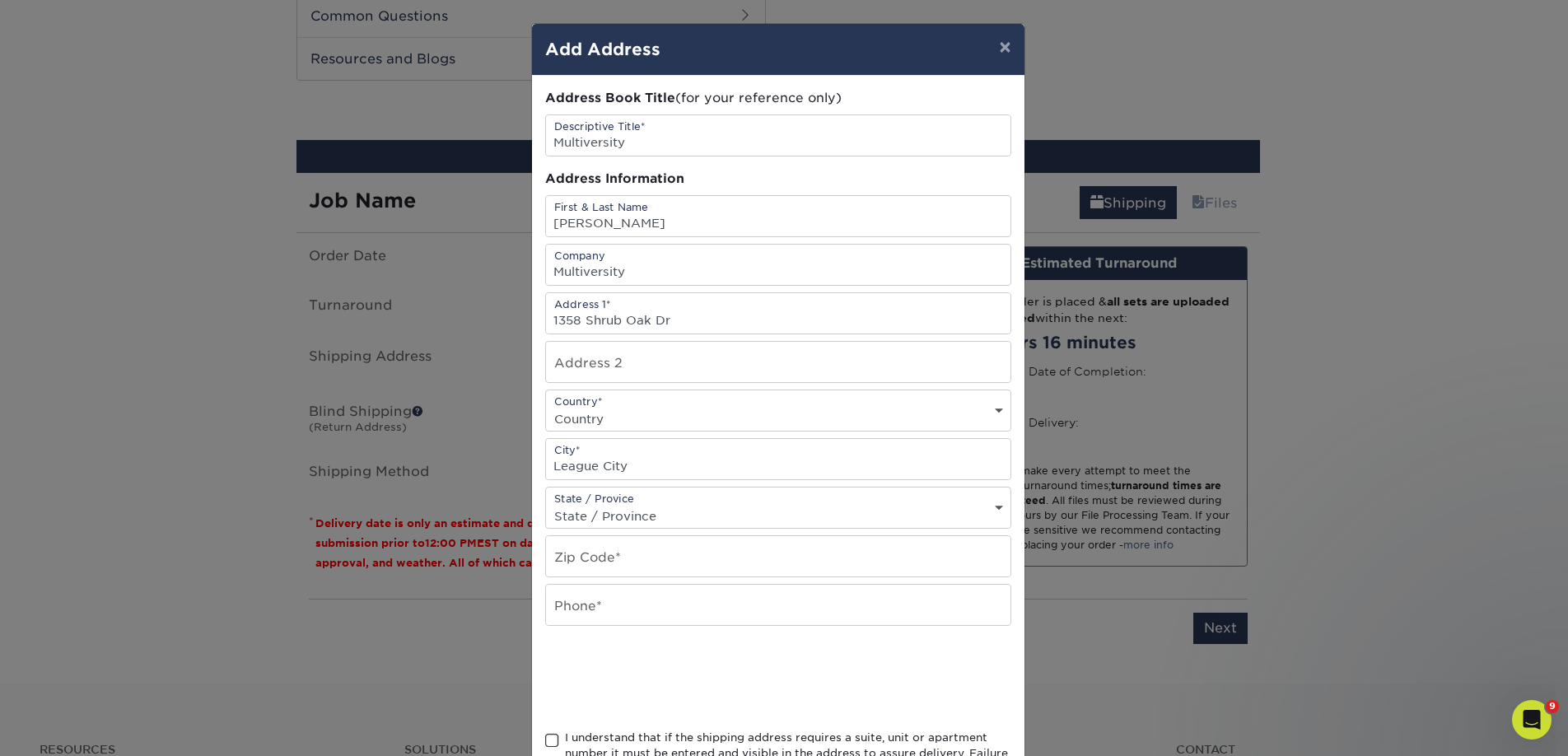
click at [600, 420] on select "Country United States Canada ----------------------------- Afghanistan Albania …" at bounding box center [778, 418] width 464 height 24
select select "US"
click at [546, 406] on select "Country United States Canada ----------------------------- Afghanistan Albania …" at bounding box center [778, 418] width 464 height 24
click at [579, 561] on input "text" at bounding box center [778, 556] width 464 height 40
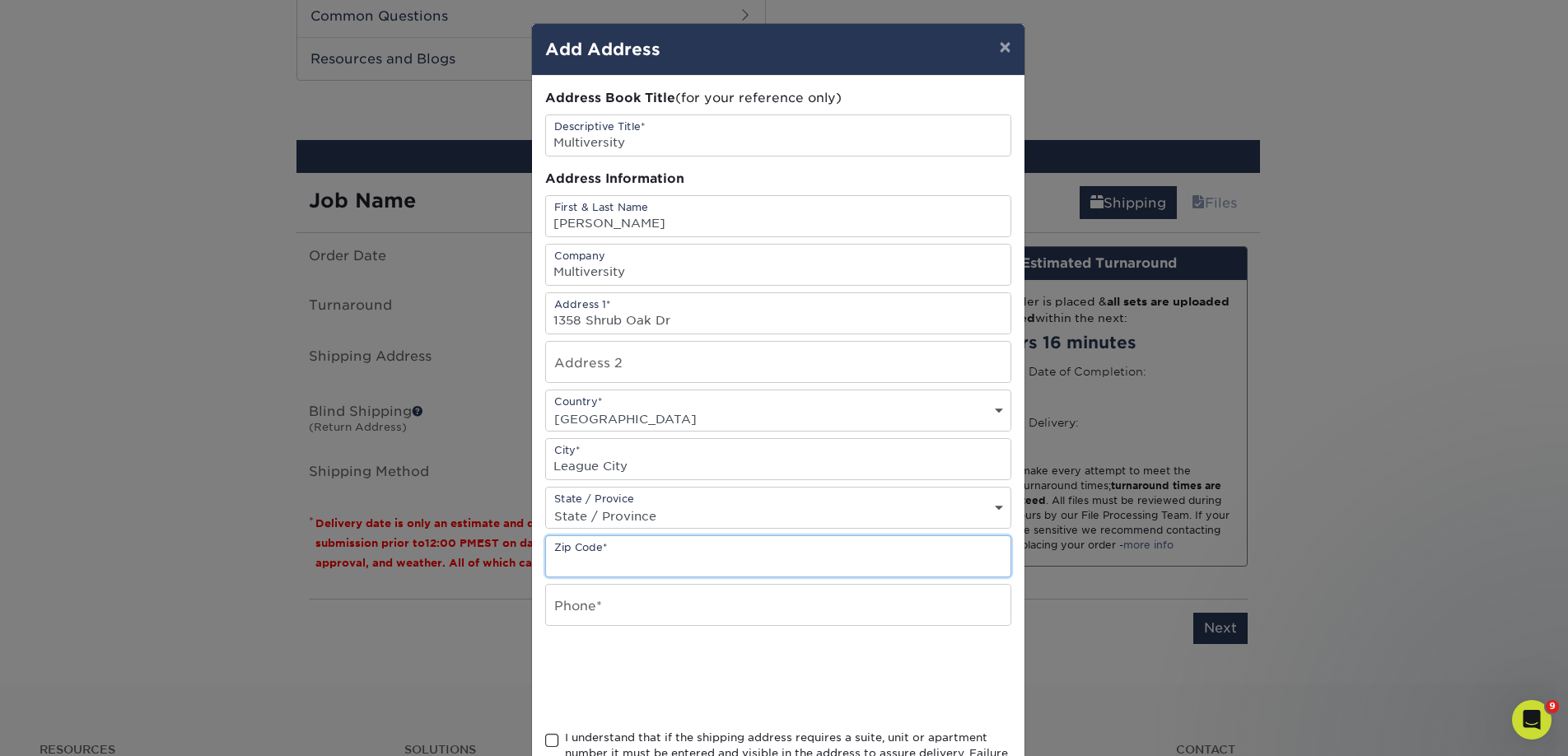
paste input "77573"
type input "77573"
click at [574, 590] on input "text" at bounding box center [778, 605] width 464 height 40
type input "4257367064"
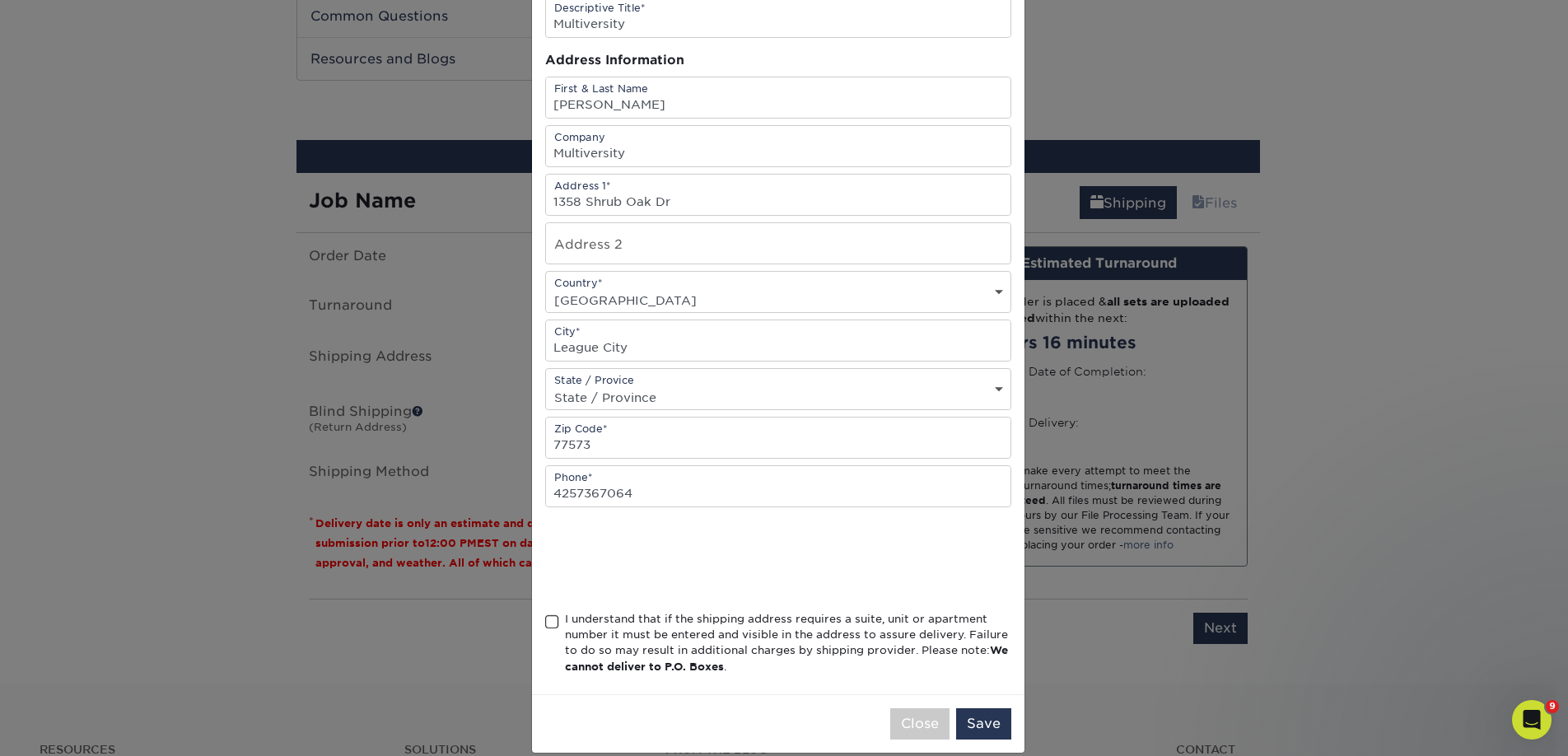
scroll to position [139, 0]
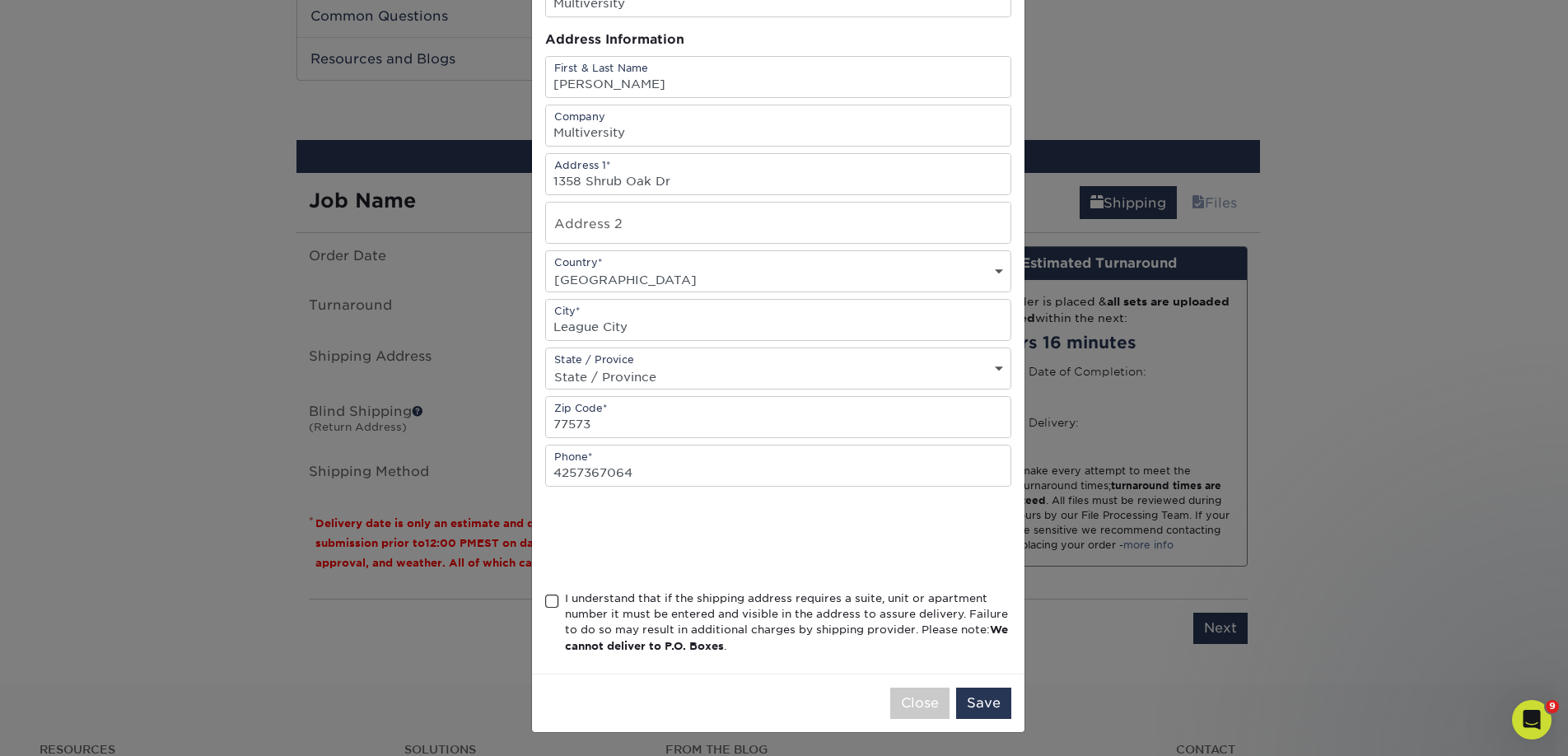
click at [627, 597] on div "I understand that if the shipping address requires a suite, unit or apartment n…" at bounding box center [787, 621] width 447 height 64
click at [0, 0] on input "I understand that if the shipping address requires a suite, unit or apartment n…" at bounding box center [0, 0] width 0 height 0
click at [990, 700] on button "Save" at bounding box center [983, 704] width 55 height 31
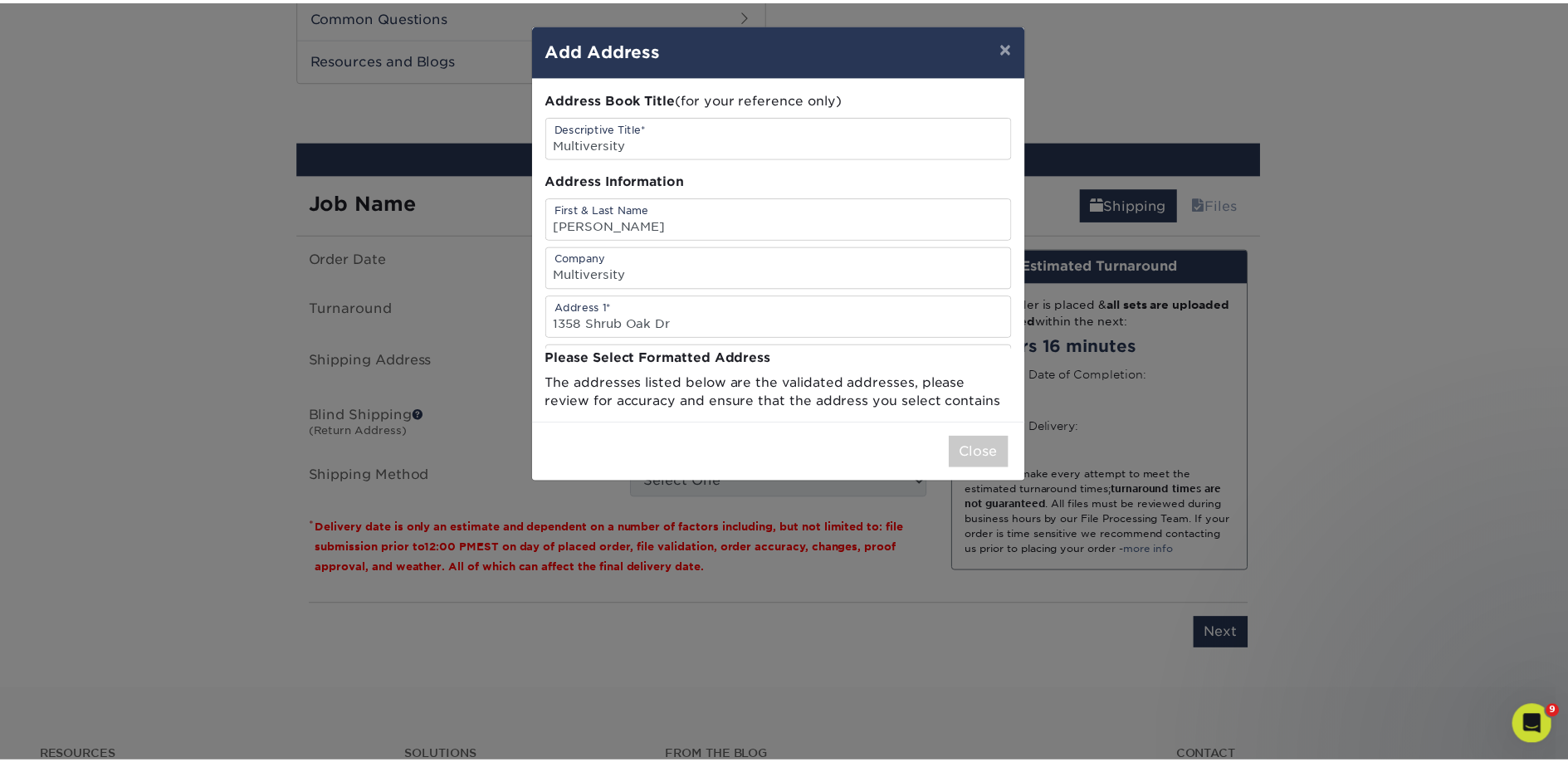
scroll to position [0, 0]
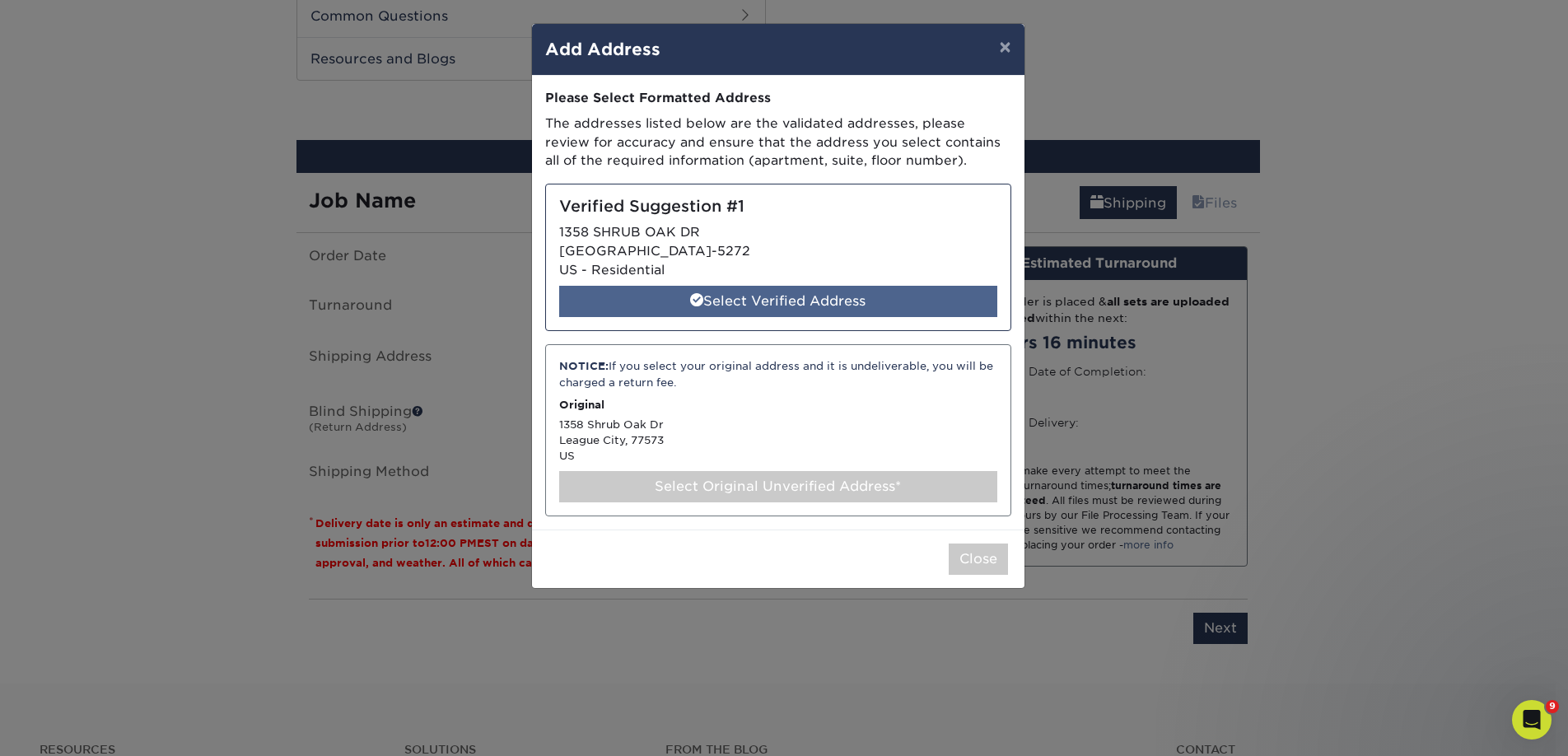
click at [744, 304] on div "Select Verified Address" at bounding box center [778, 302] width 438 height 31
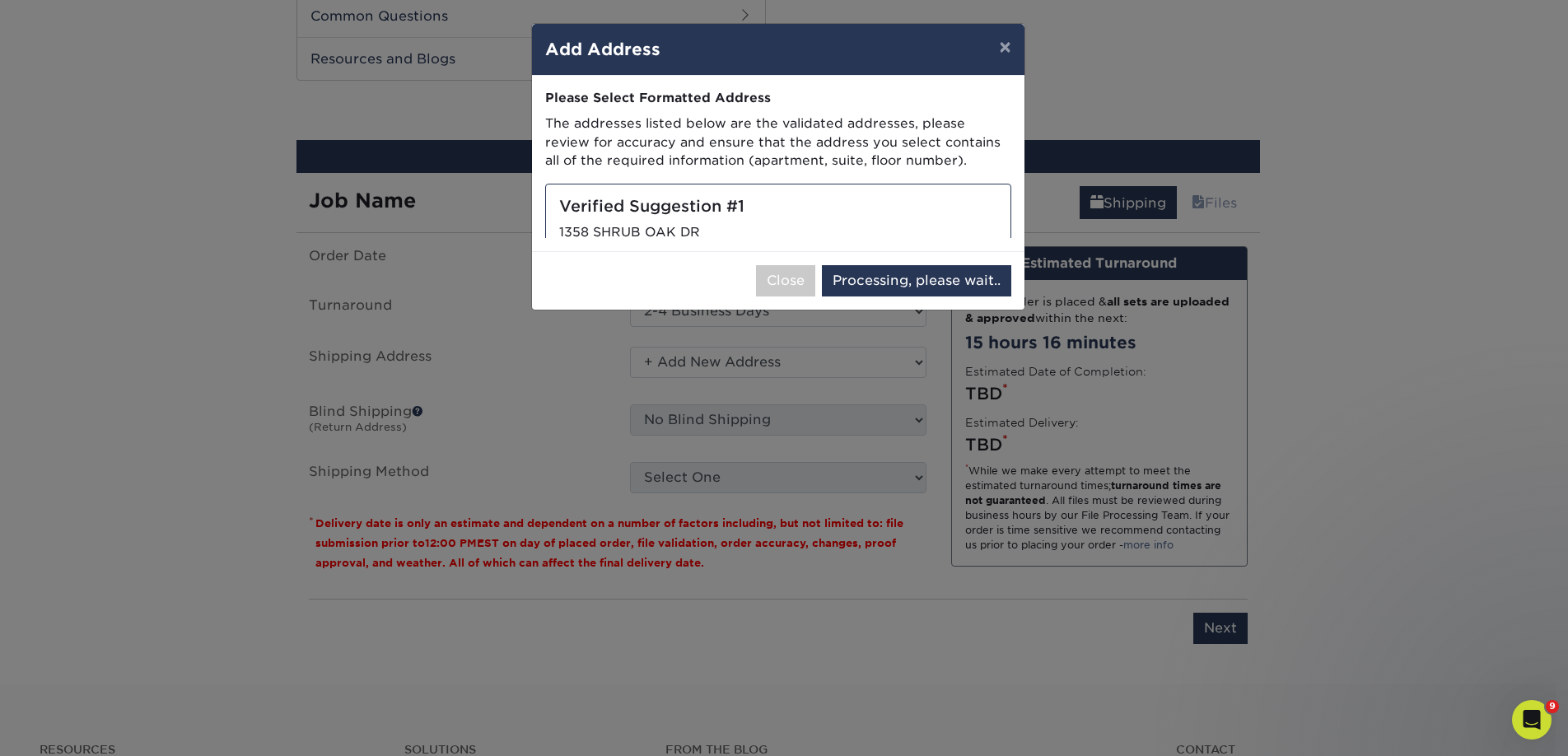
select select "286969"
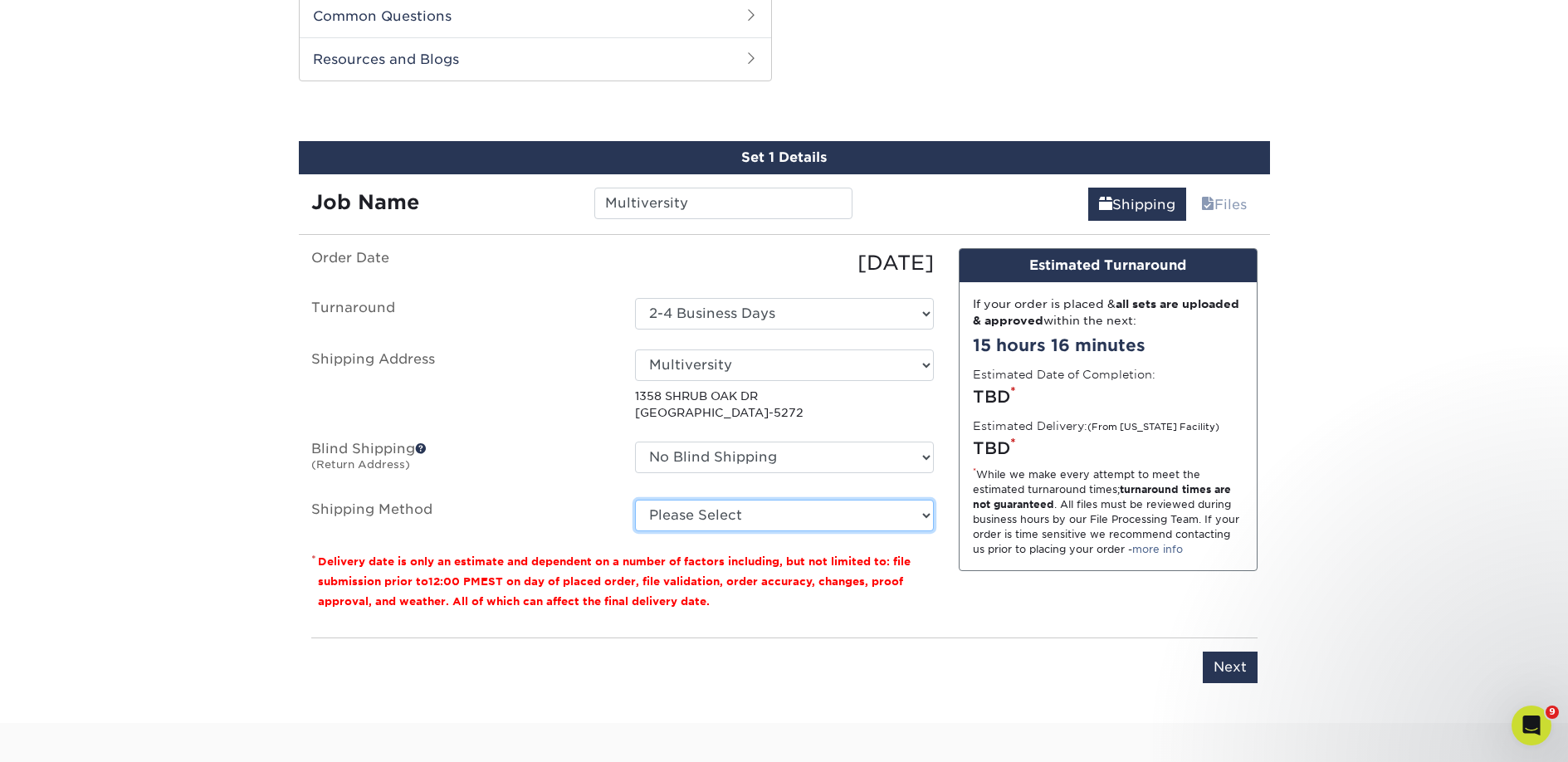
click at [740, 509] on select "Please Select Ground Shipping (+$26.14) 3 Day Shipping Service (+$37.69) 2 Day …" at bounding box center [784, 515] width 299 height 32
select select "03"
click at [635, 499] on select "Please Select Ground Shipping (+$26.14) 3 Day Shipping Service (+$37.69) 2 Day …" at bounding box center [784, 515] width 299 height 32
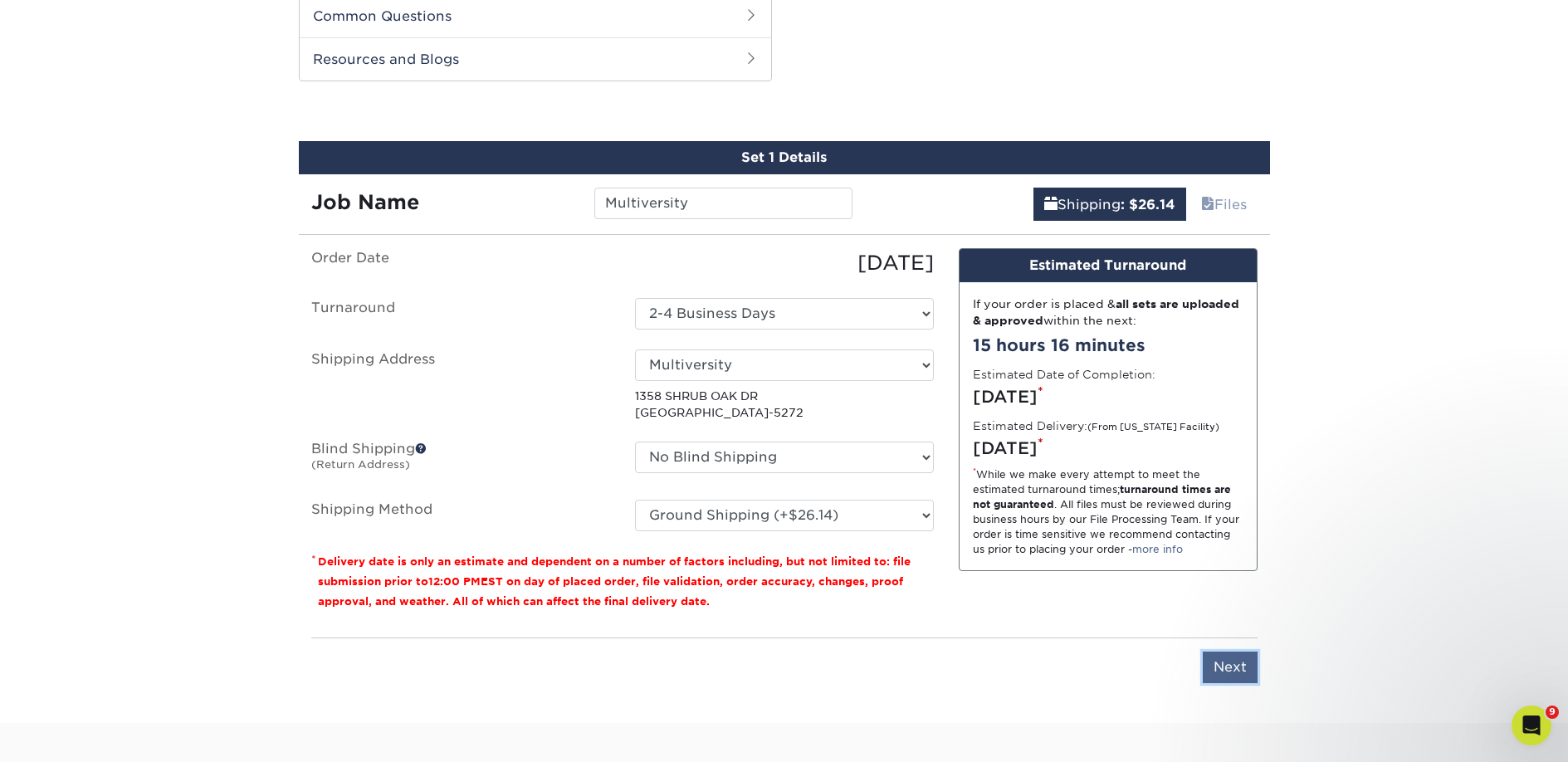
click at [1246, 673] on input "Next" at bounding box center [1230, 668] width 55 height 32
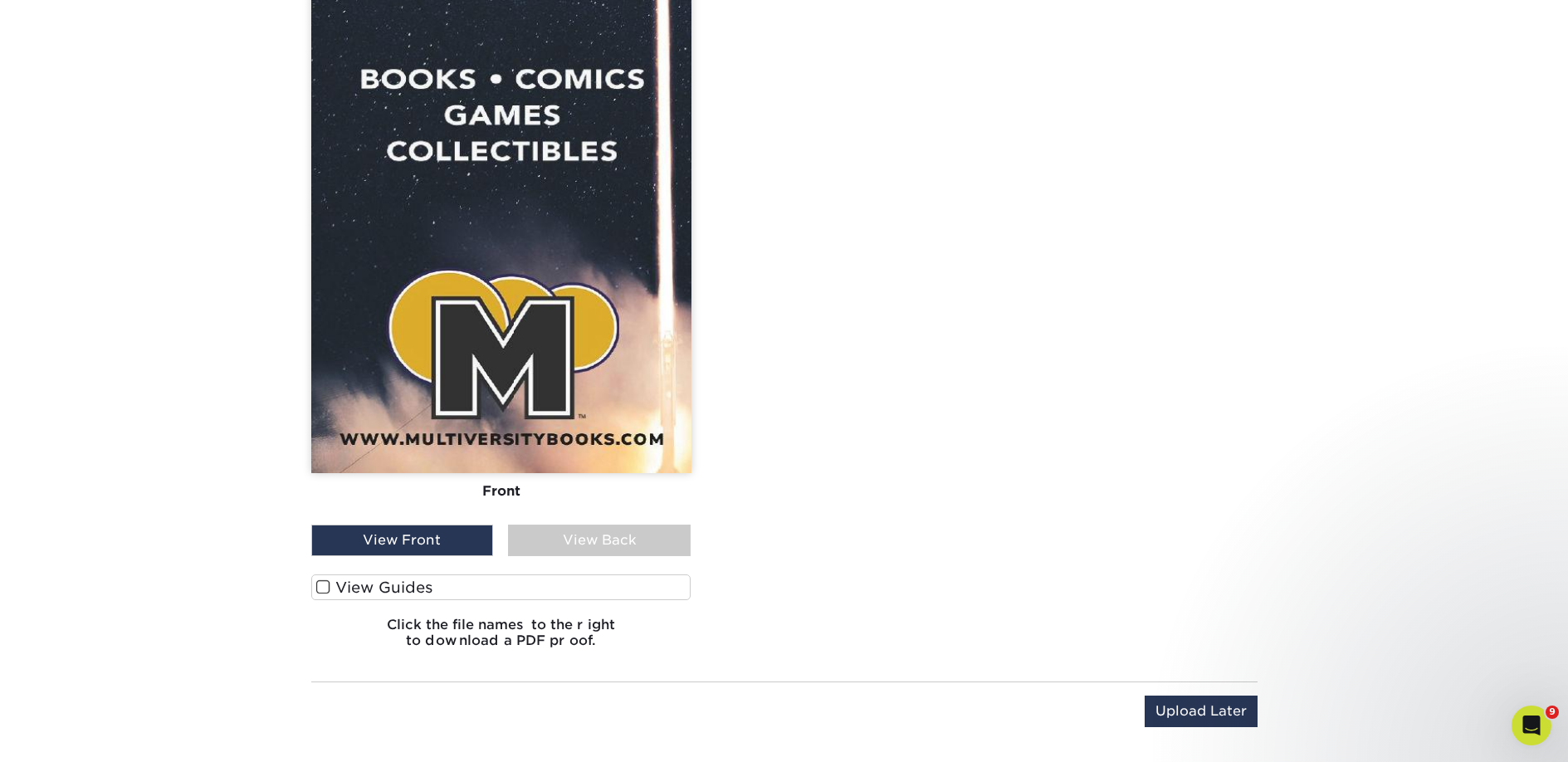
click at [392, 591] on label "View Guides" at bounding box center [500, 587] width 380 height 26
click at [0, 0] on input "View Guides" at bounding box center [0, 0] width 0 height 0
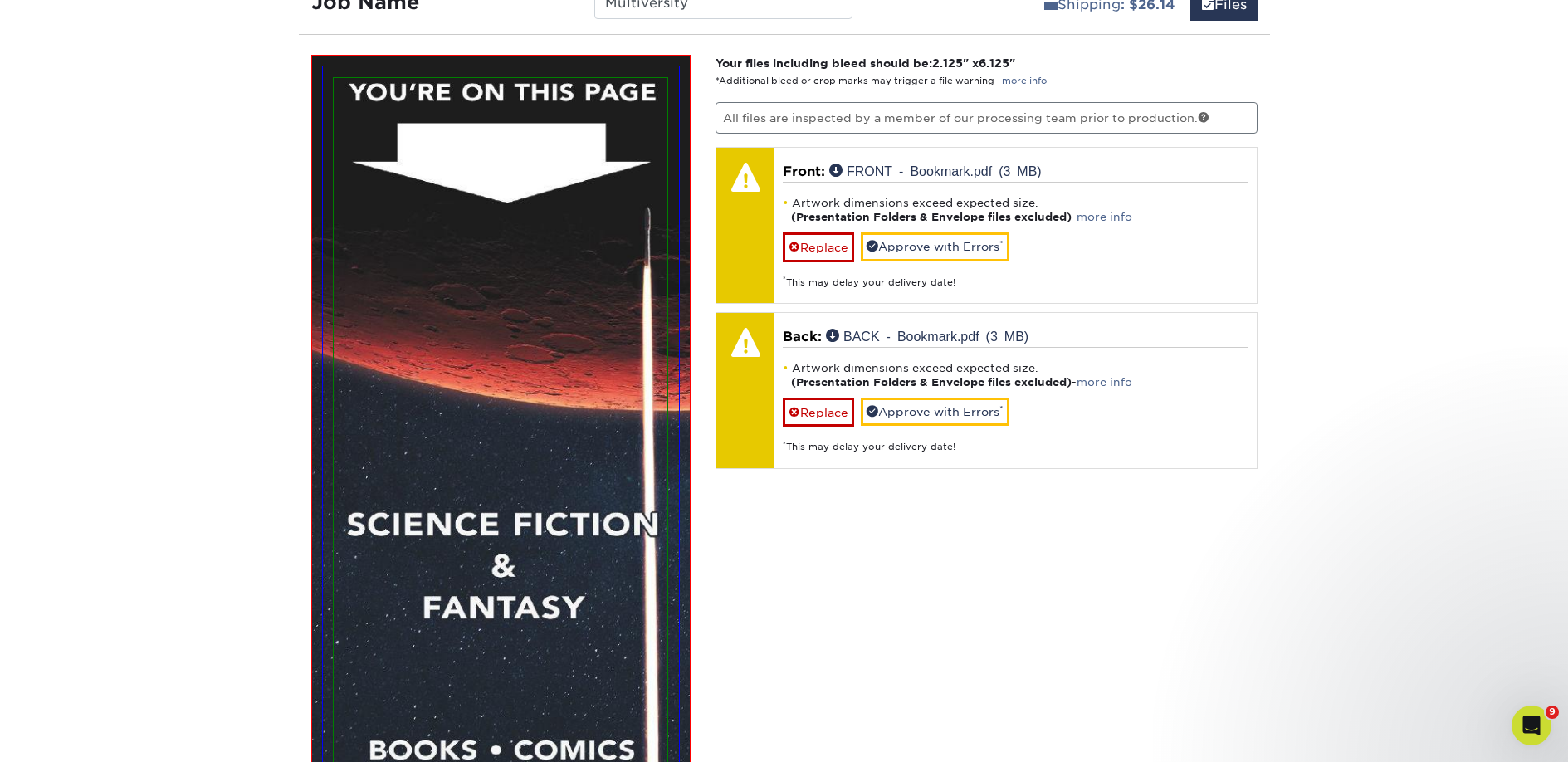
scroll to position [950, 0]
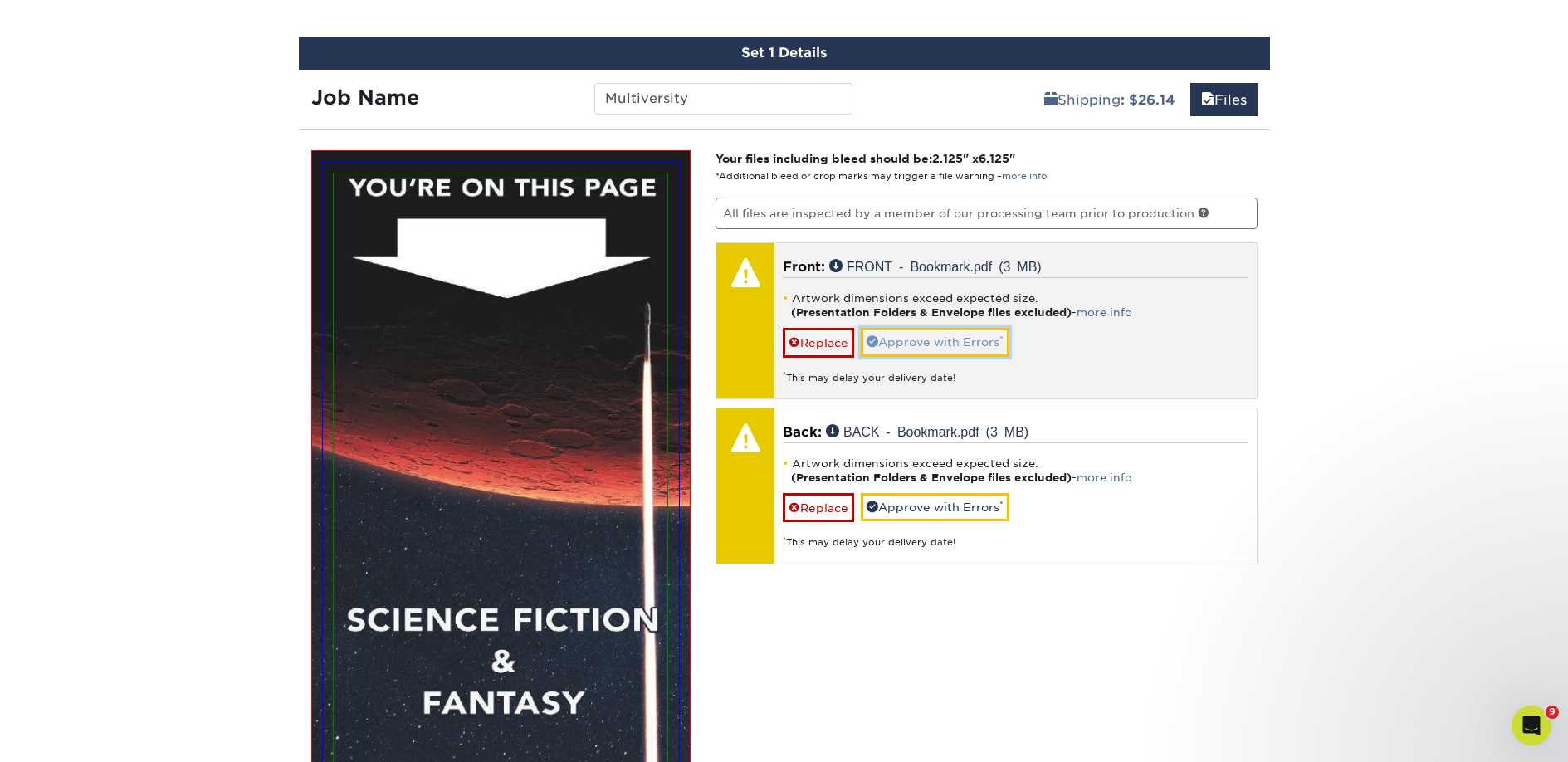
click at [931, 338] on link "Approve with Errors *" at bounding box center [935, 342] width 149 height 28
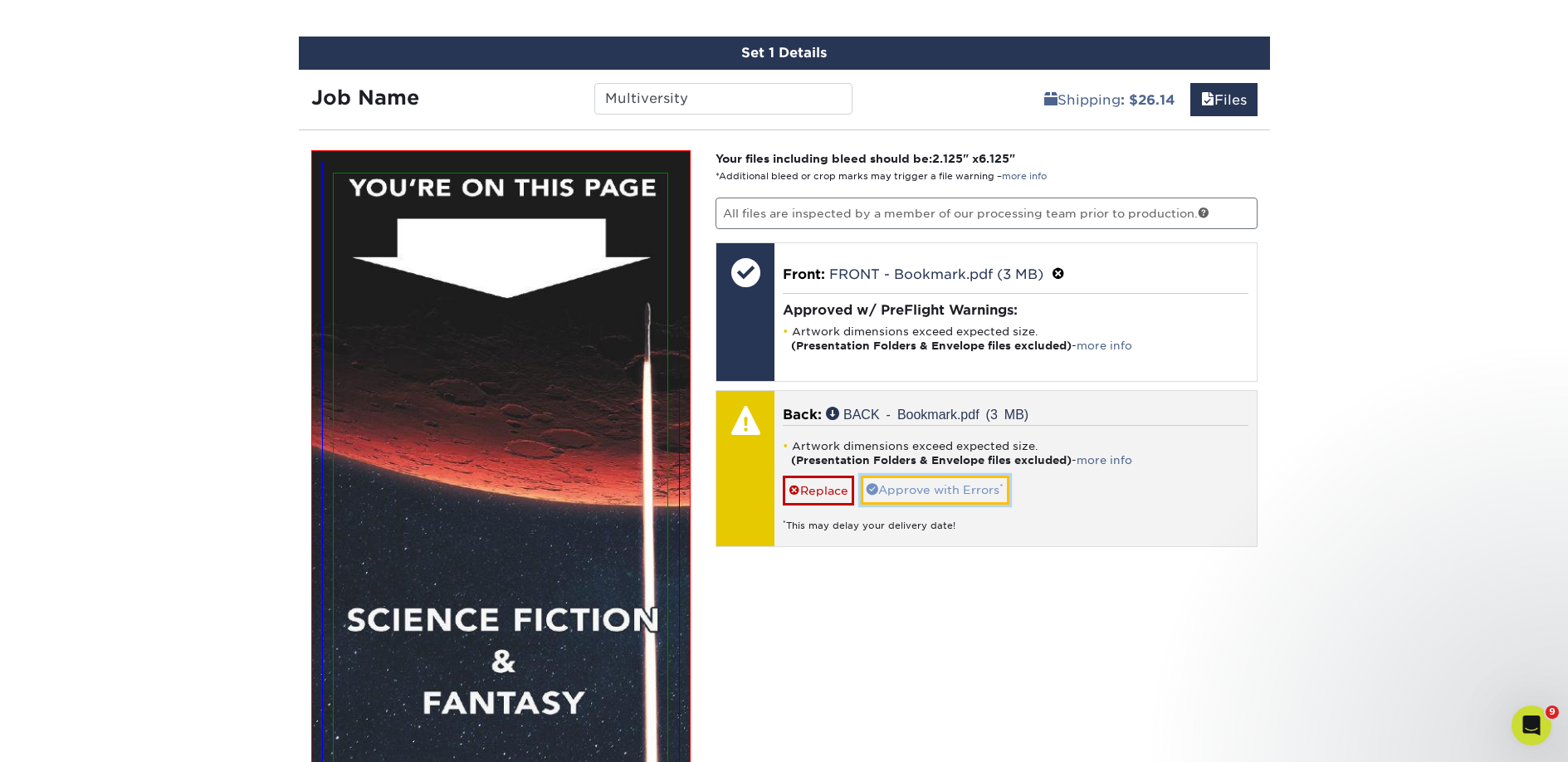
click at [941, 482] on link "Approve with Errors *" at bounding box center [935, 490] width 149 height 28
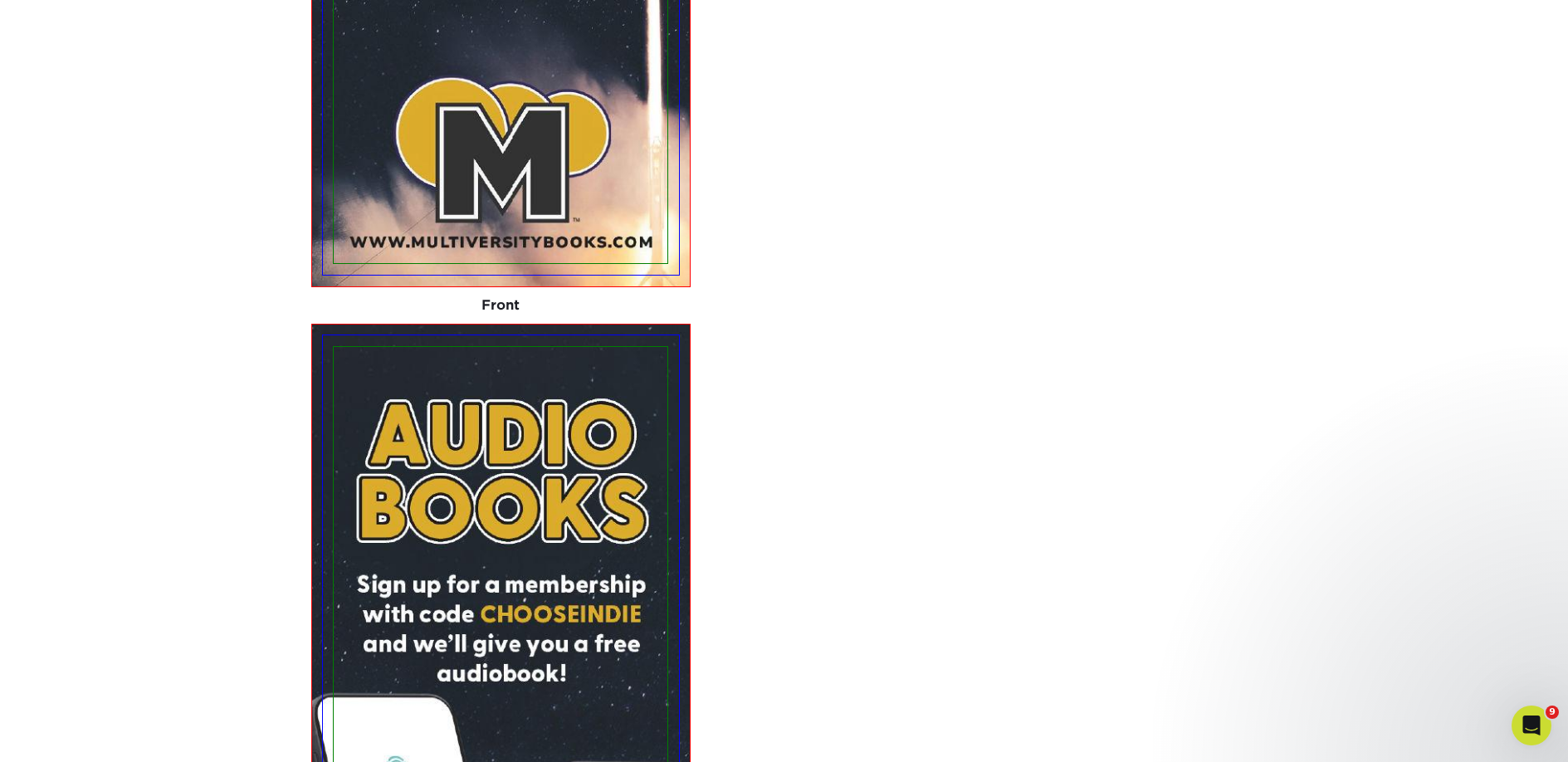
scroll to position [1909, 0]
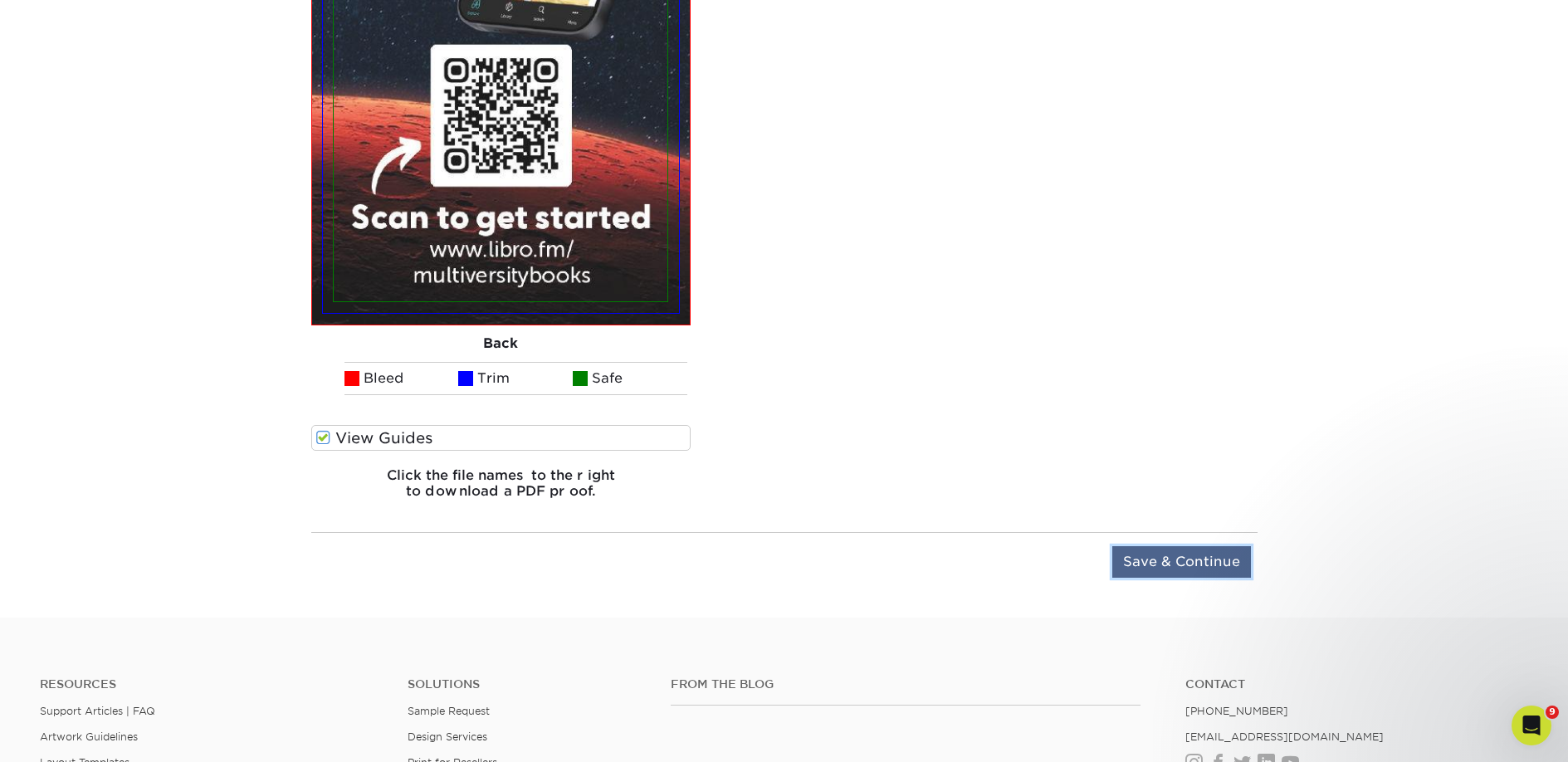
click at [1167, 573] on input "Save & Continue" at bounding box center [1180, 562] width 138 height 32
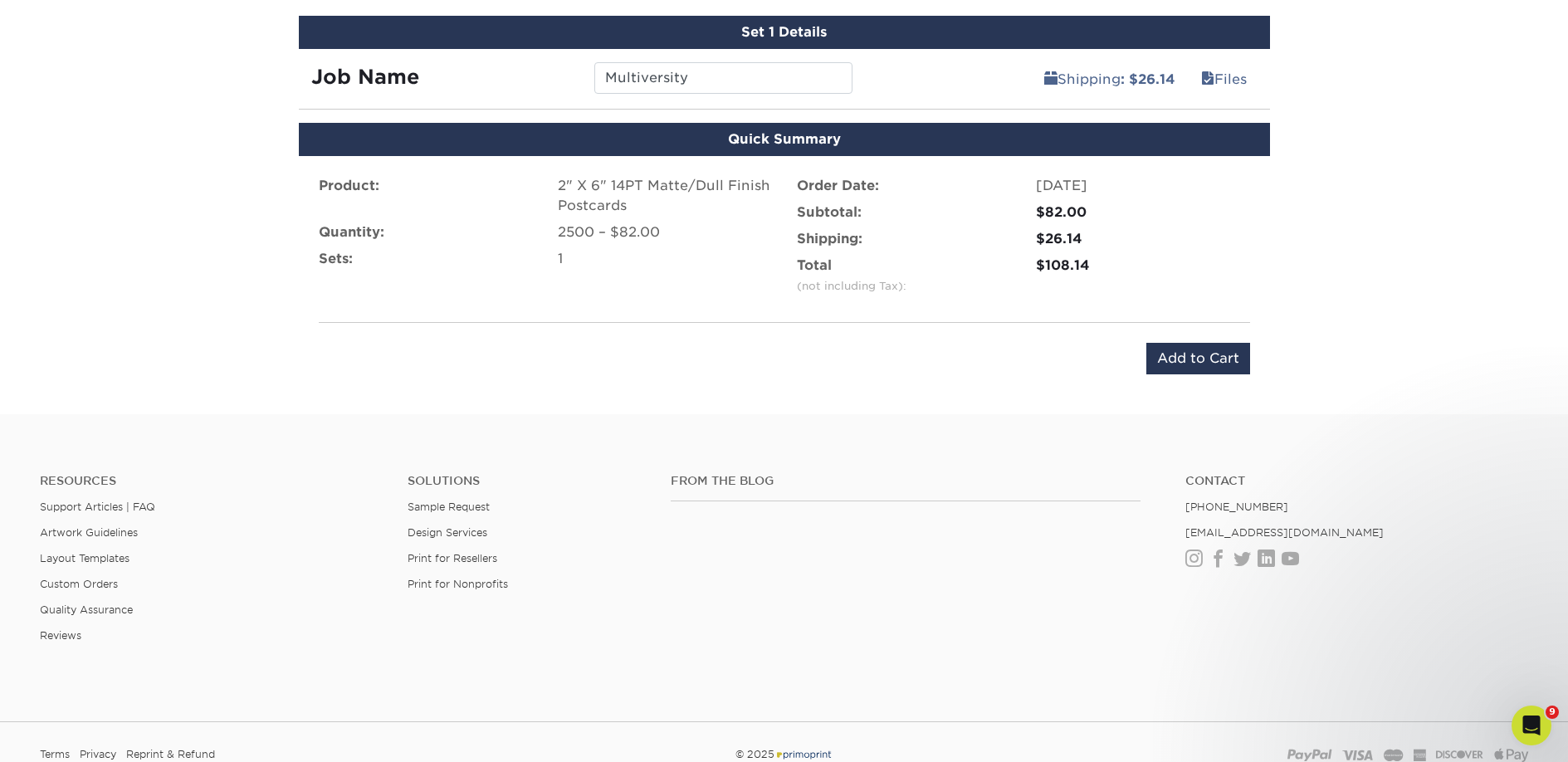
scroll to position [962, 0]
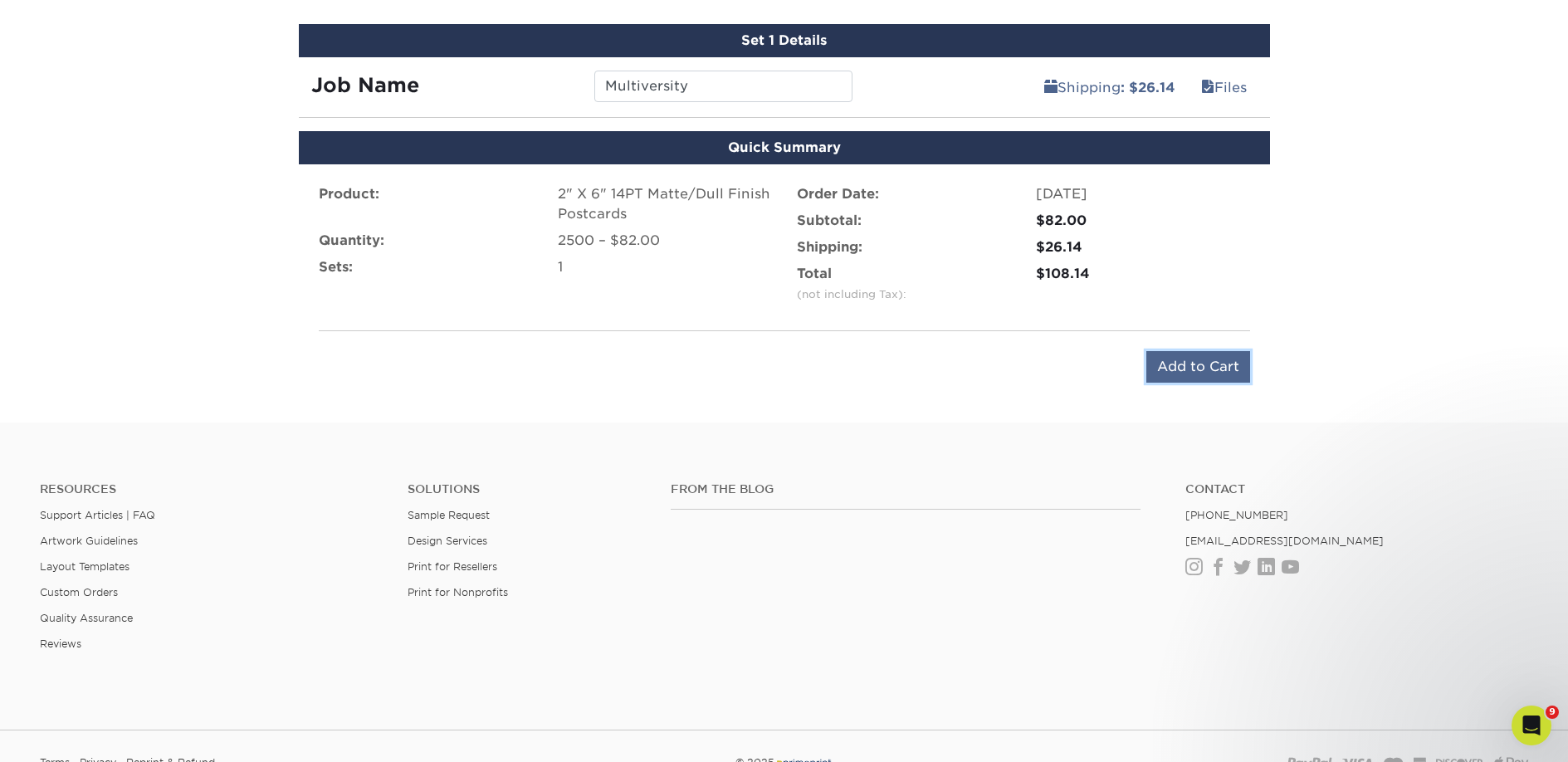
click at [1167, 368] on input "Add to Cart" at bounding box center [1198, 366] width 104 height 32
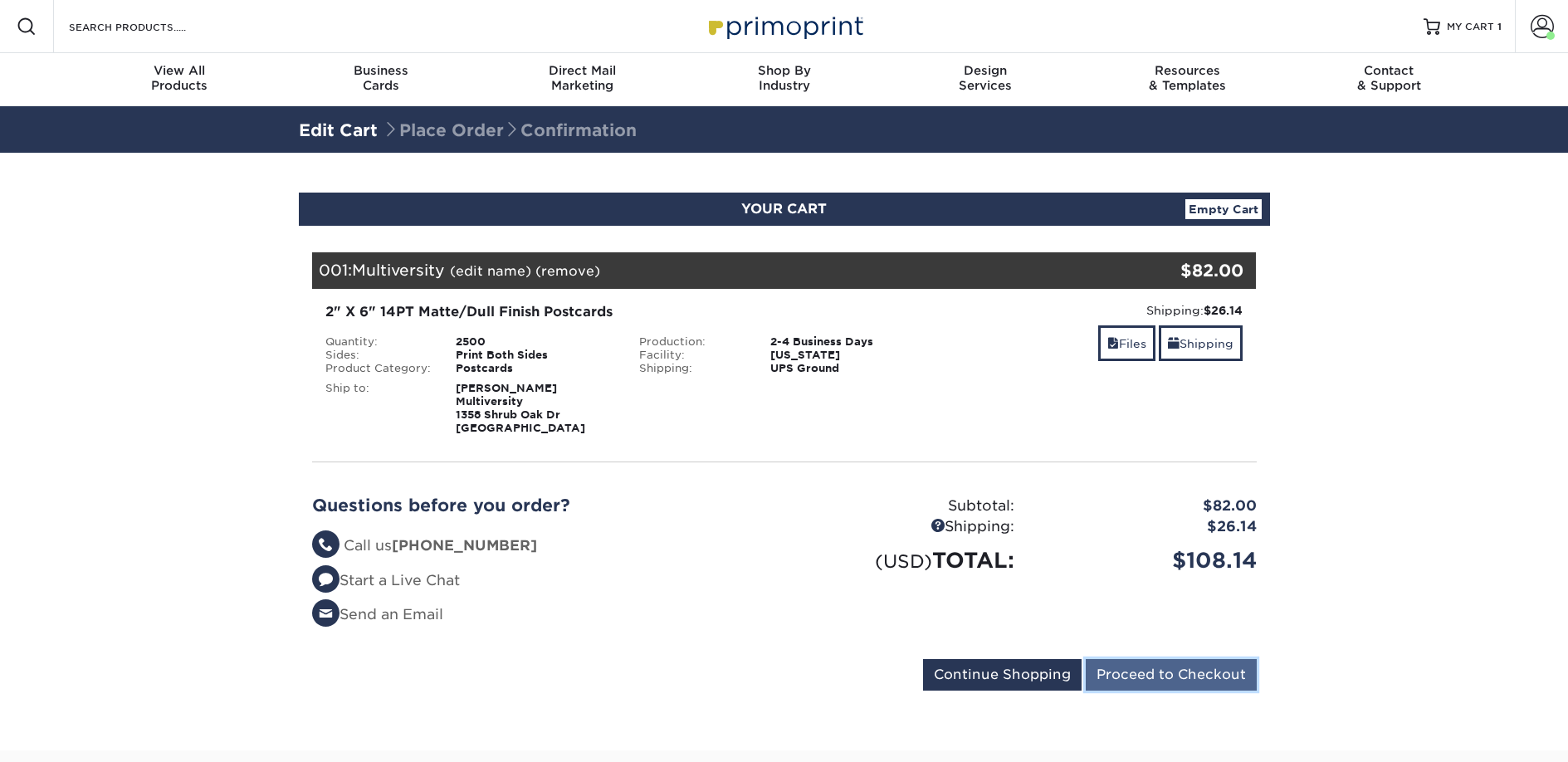
click at [1155, 670] on input "Proceed to Checkout" at bounding box center [1171, 675] width 171 height 32
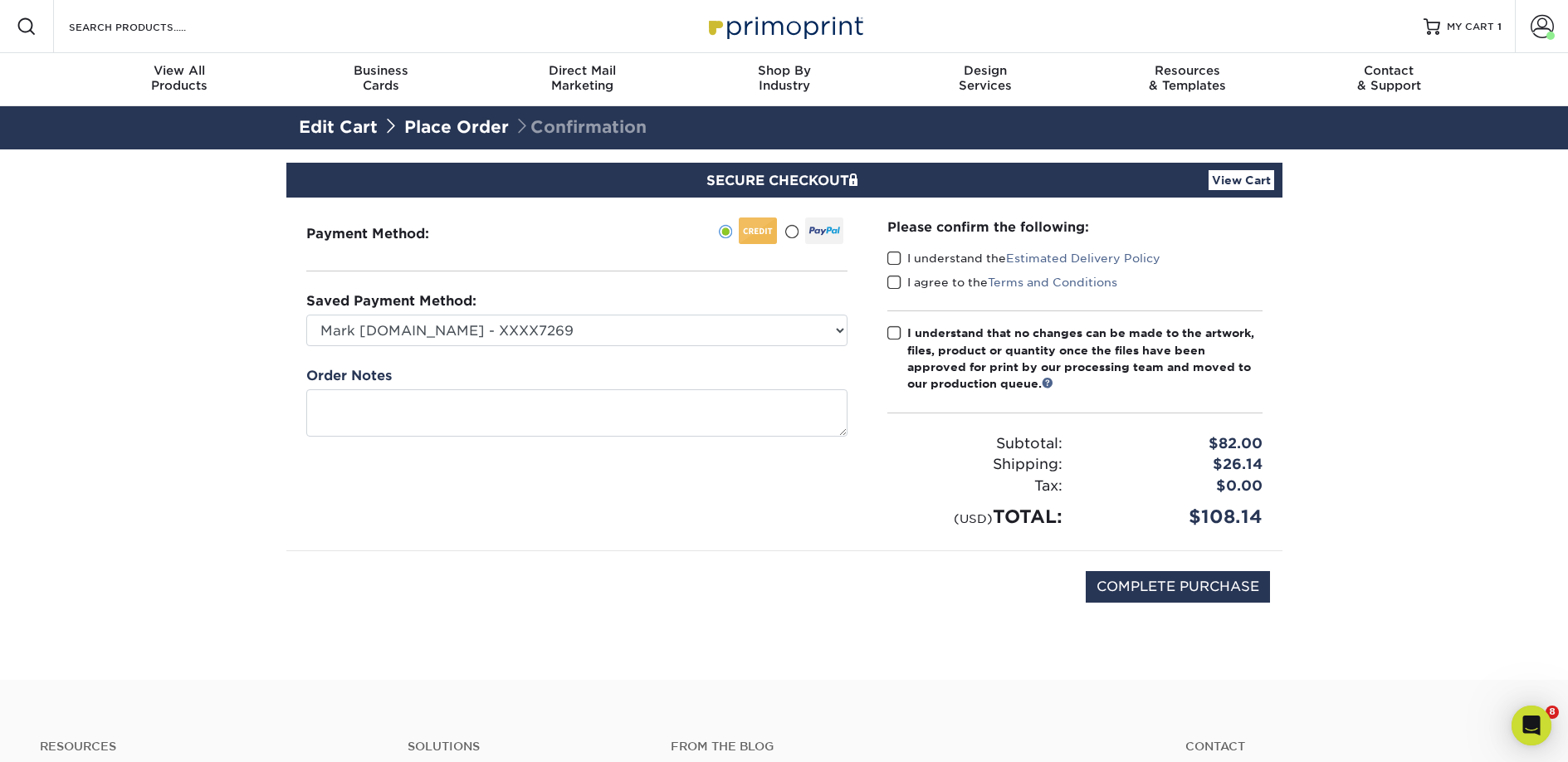
click at [891, 256] on span at bounding box center [894, 259] width 14 height 16
click at [0, 0] on input "I understand the Estimated Delivery Policy" at bounding box center [0, 0] width 0 height 0
click at [895, 292] on div "I agree to the Terms and Conditions" at bounding box center [1075, 285] width 375 height 23
click at [895, 276] on span at bounding box center [894, 283] width 14 height 16
click at [0, 0] on input "I agree to the Terms and Conditions" at bounding box center [0, 0] width 0 height 0
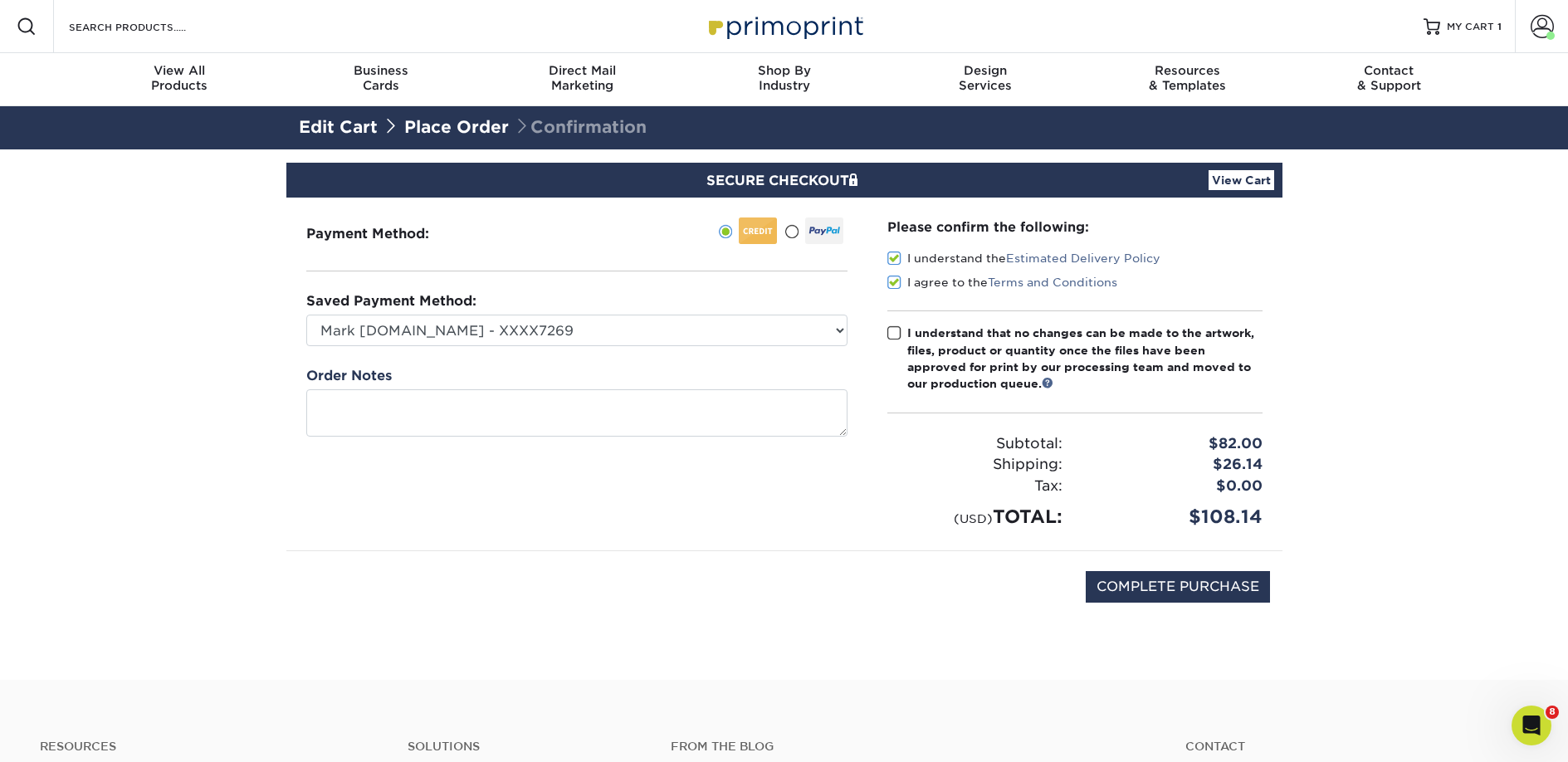
click at [897, 337] on span at bounding box center [894, 333] width 14 height 16
click at [0, 0] on input "I understand that no changes can be made to the artwork, files, product or quan…" at bounding box center [0, 0] width 0 height 0
click at [1121, 594] on input "COMPLETE PURCHASE" at bounding box center [1177, 587] width 184 height 32
type input "PROCESSING, PLEASE WAIT..."
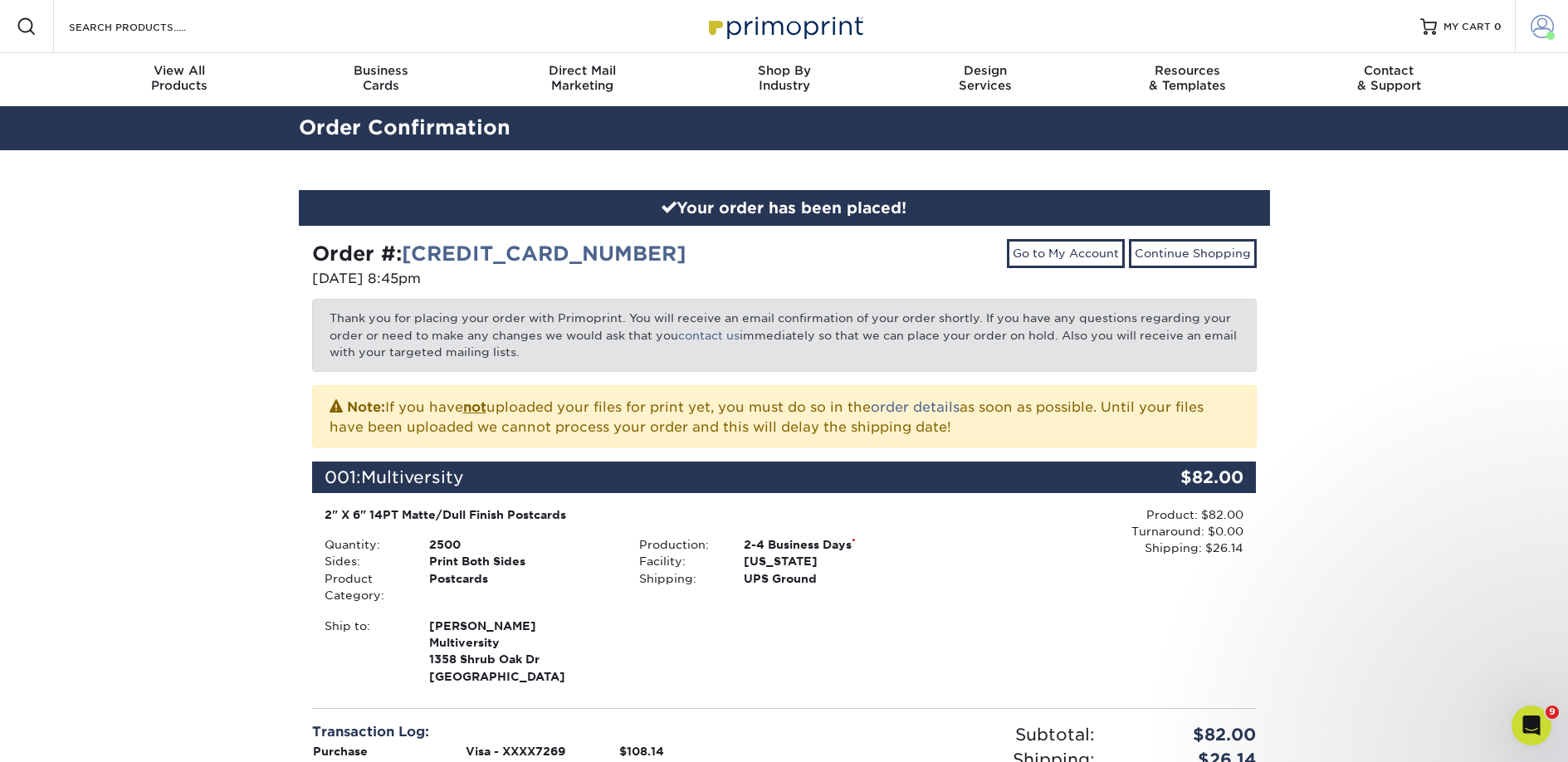
click at [1540, 27] on span at bounding box center [1542, 26] width 23 height 23
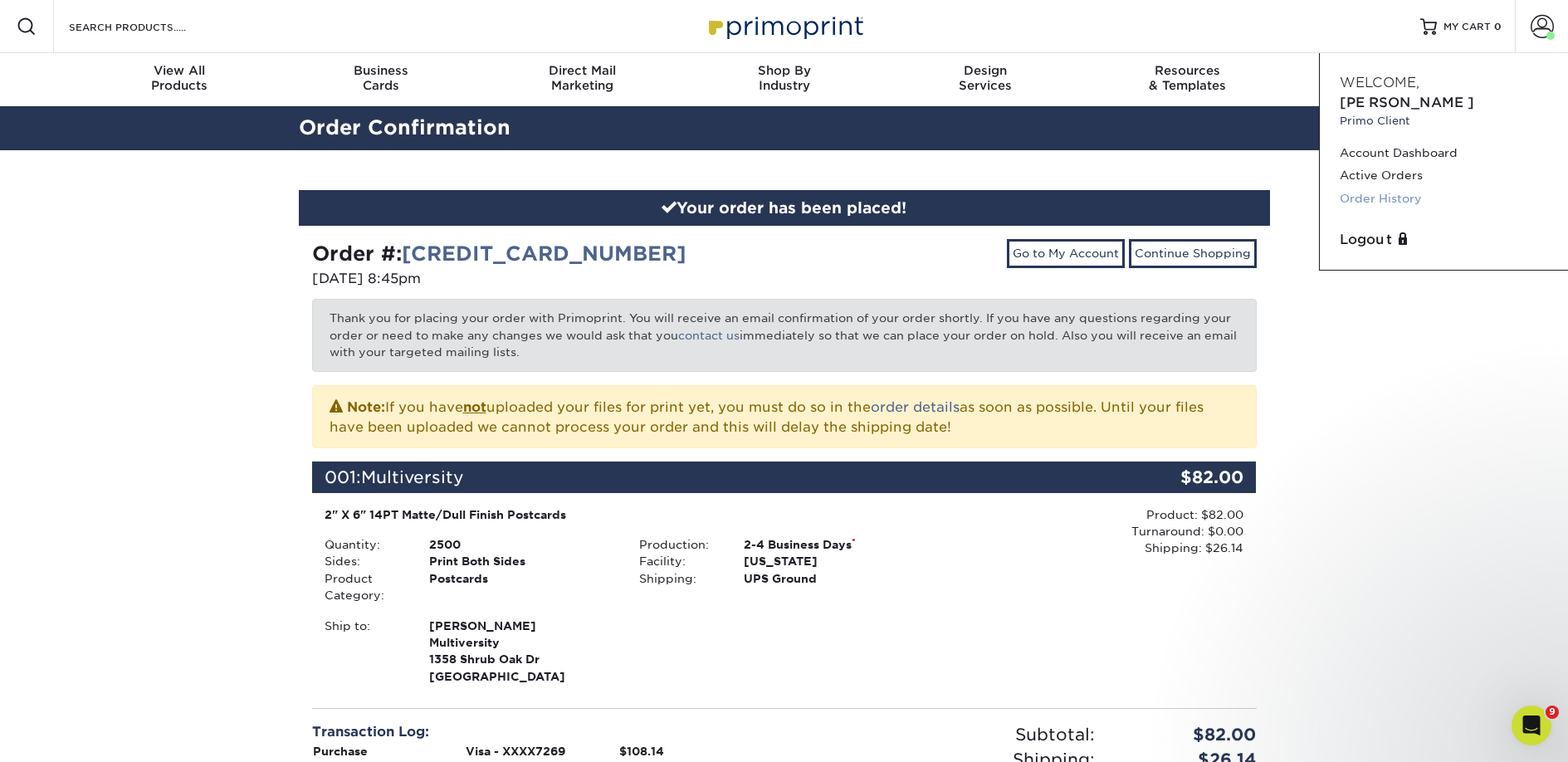
click at [1394, 188] on link "Order History" at bounding box center [1443, 198] width 208 height 22
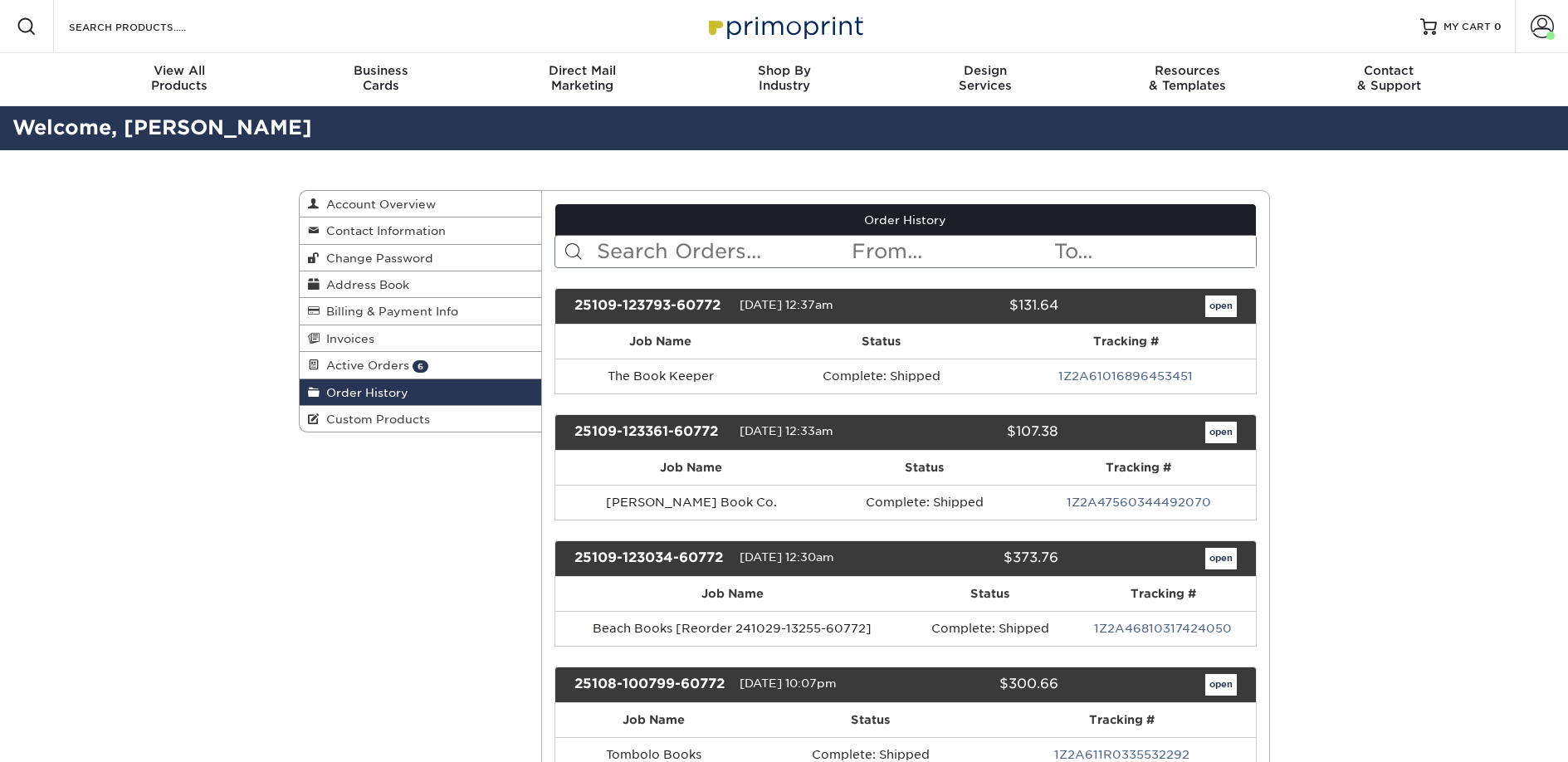
click at [610, 241] on input "text" at bounding box center [721, 252] width 255 height 32
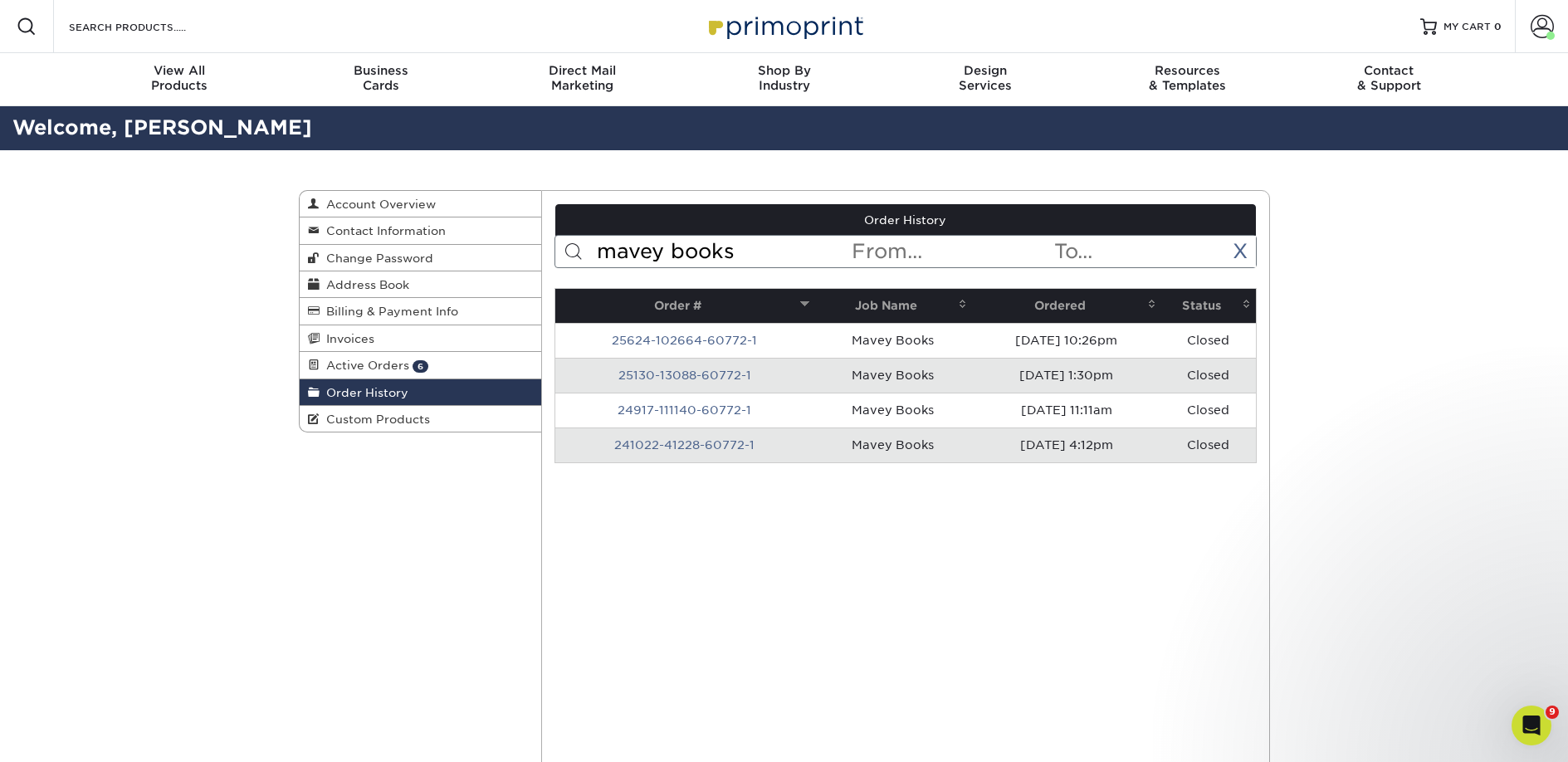
type input "mavey books"
click at [1042, 305] on th "Ordered" at bounding box center [1066, 306] width 189 height 34
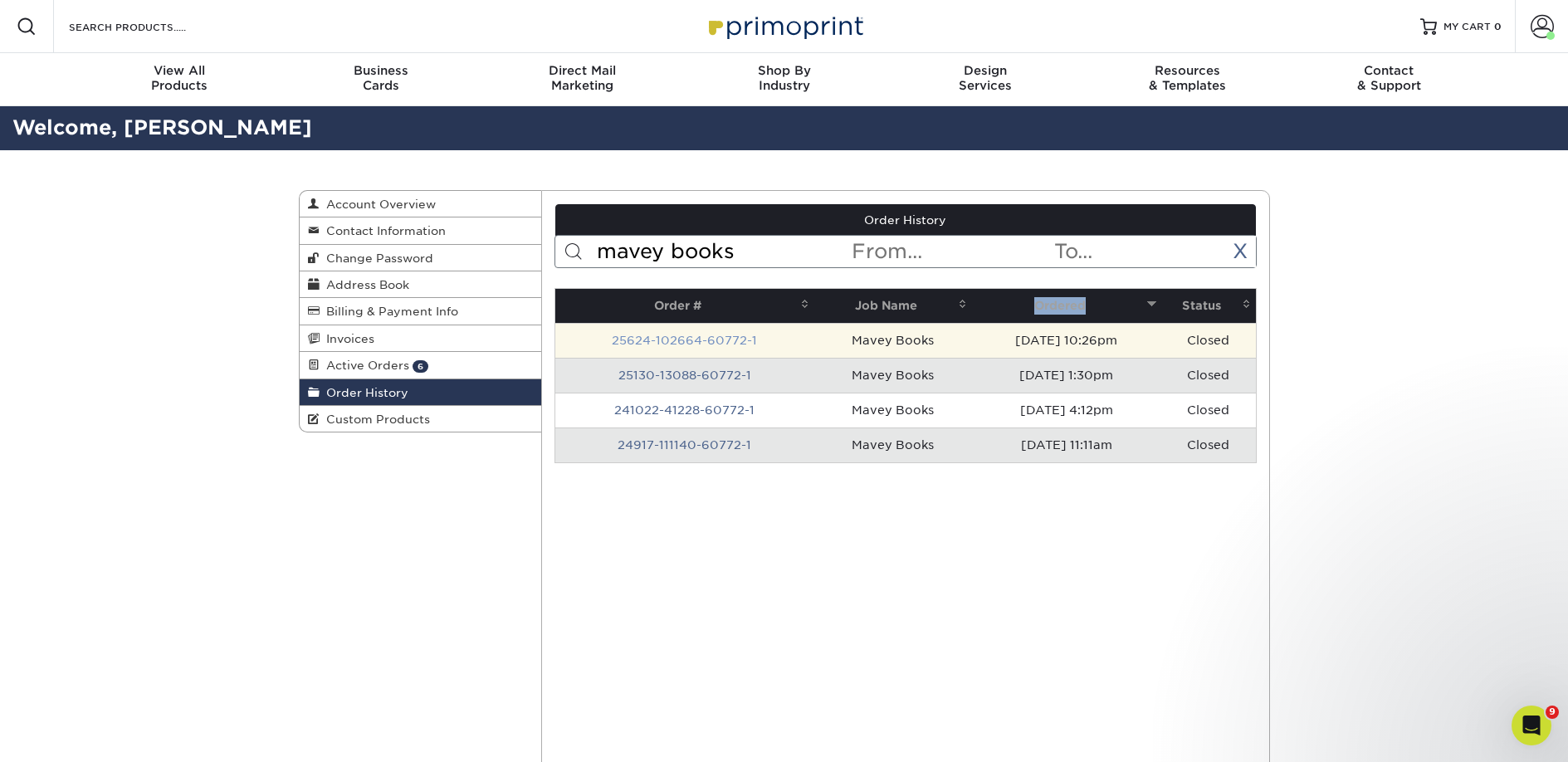
click at [682, 337] on link "25624-102664-60772-1" at bounding box center [684, 340] width 145 height 13
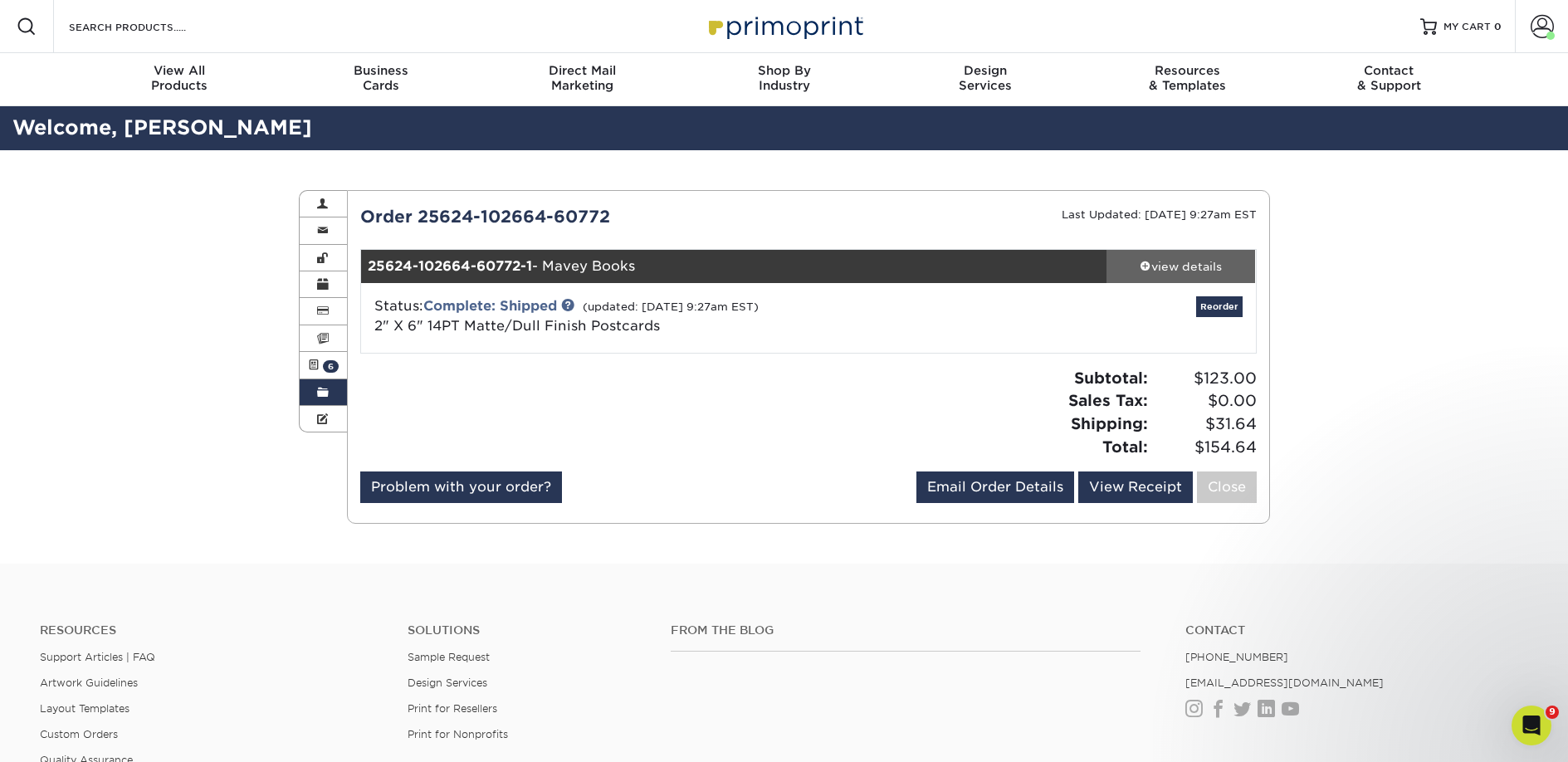
click at [1202, 268] on div "view details" at bounding box center [1181, 266] width 150 height 17
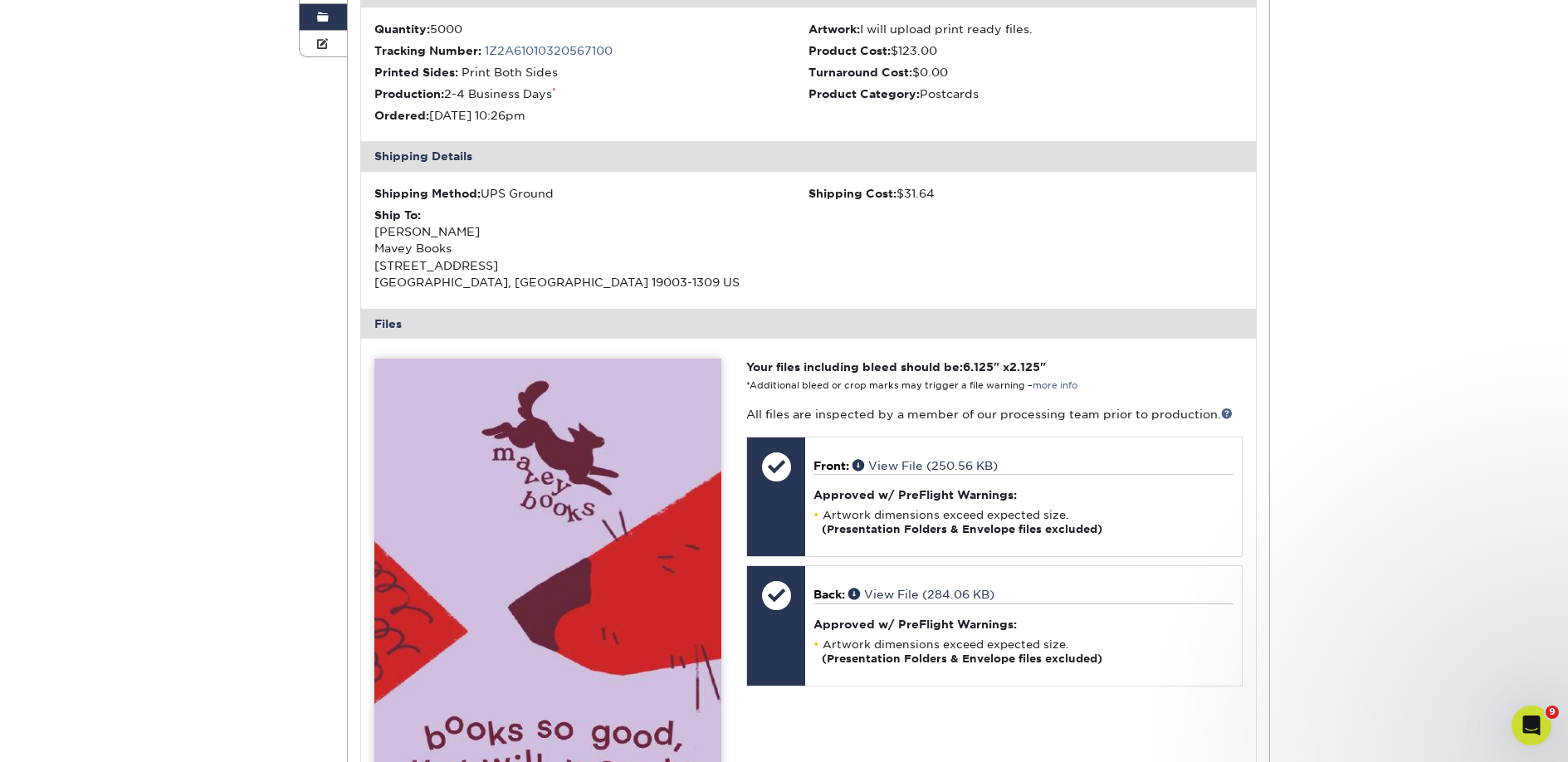
scroll to position [463, 0]
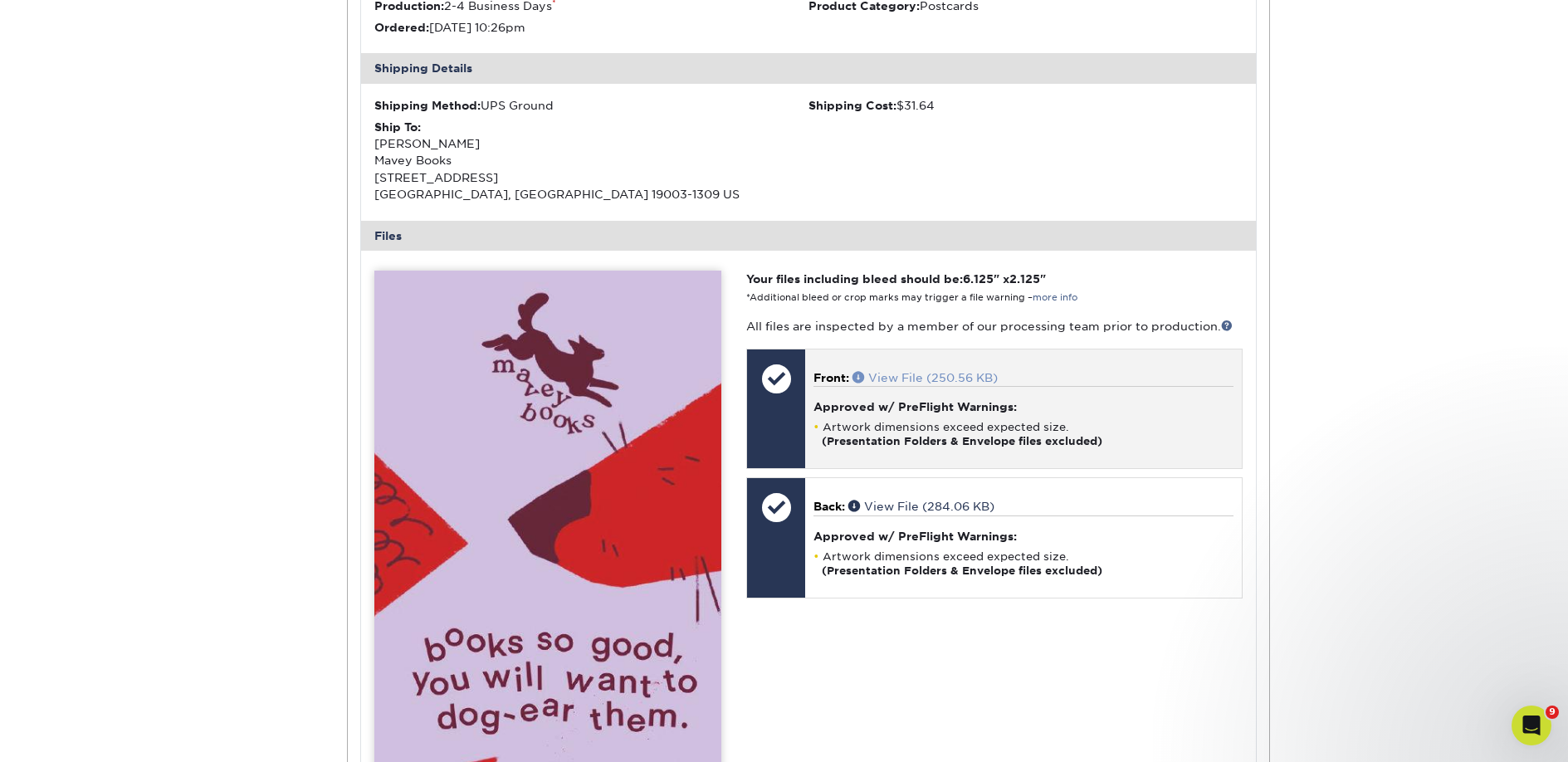
click at [895, 376] on link "View File (250.56 KB)" at bounding box center [924, 377] width 145 height 13
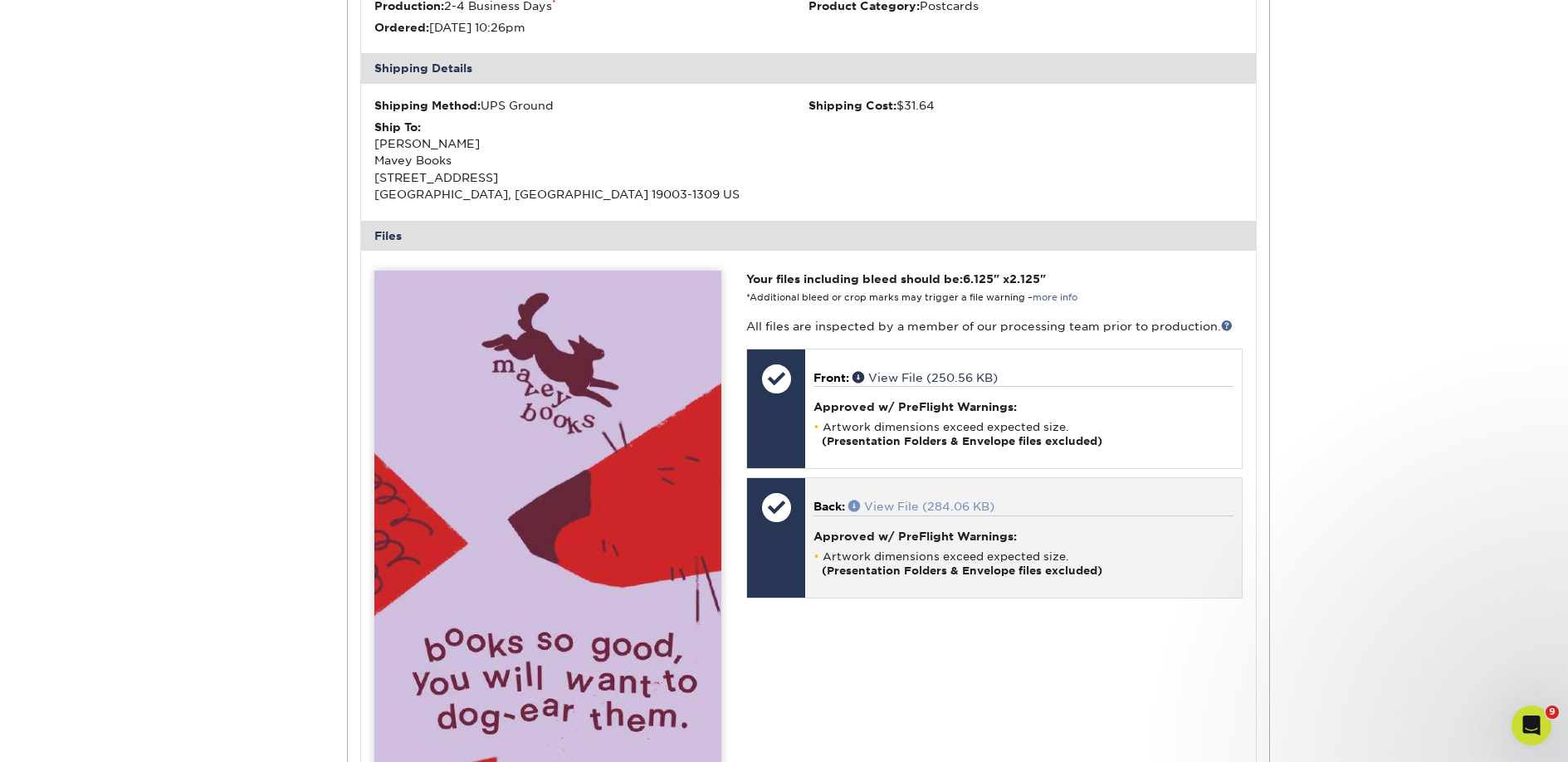
click at [887, 508] on link "View File (284.06 KB)" at bounding box center [921, 506] width 146 height 13
